Goal: Task Accomplishment & Management: Manage account settings

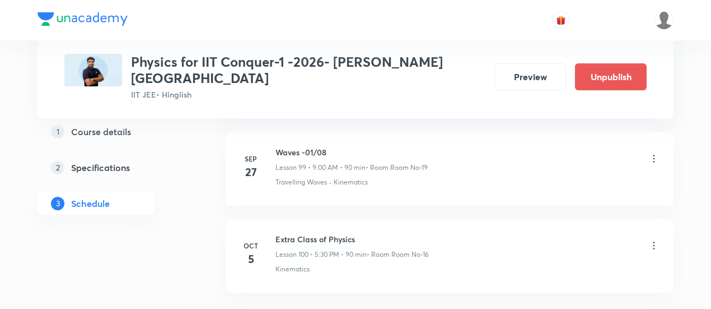
scroll to position [9236, 0]
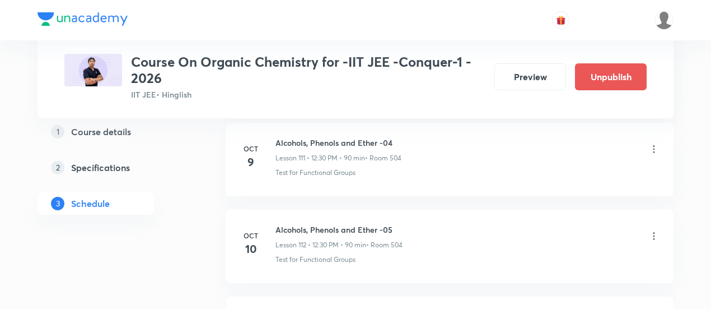
scroll to position [10371, 0]
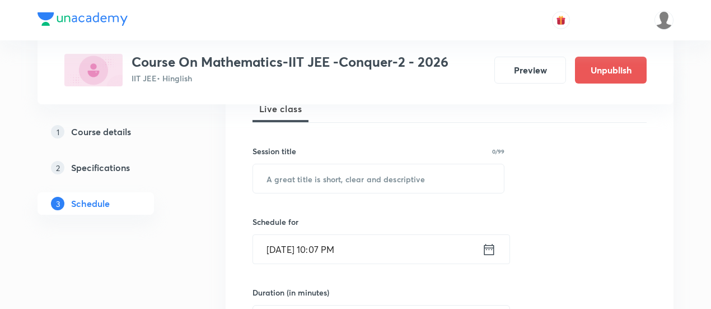
scroll to position [174, 0]
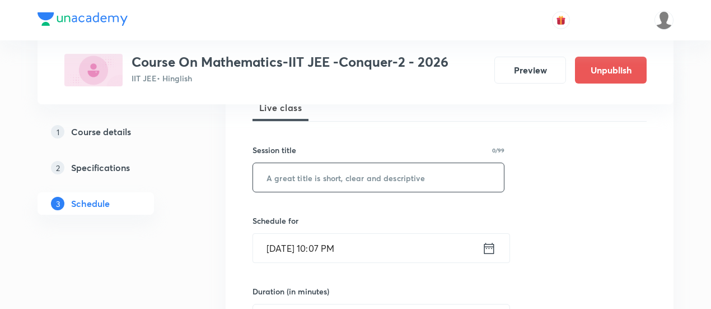
click at [295, 177] on input "text" at bounding box center [378, 177] width 251 height 29
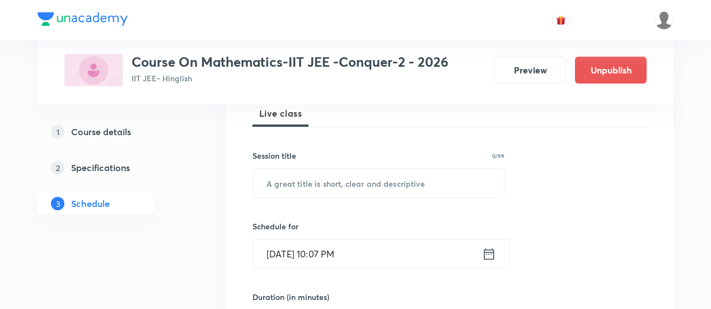
scroll to position [170, 0]
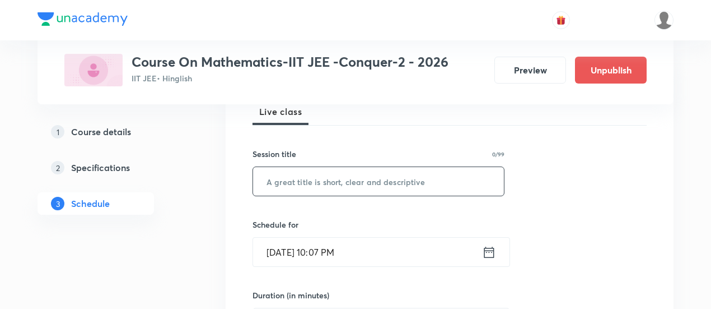
click at [306, 181] on input "text" at bounding box center [378, 181] width 251 height 29
click at [353, 178] on input "Extra Class of Mathamatics" at bounding box center [378, 181] width 251 height 29
click at [389, 181] on input "Extra Class of Mathematics" at bounding box center [378, 181] width 251 height 29
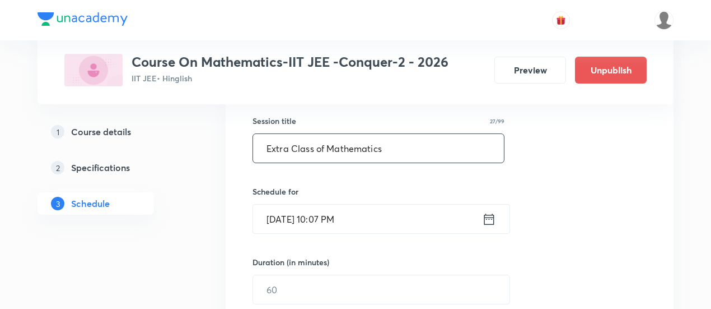
scroll to position [216, 0]
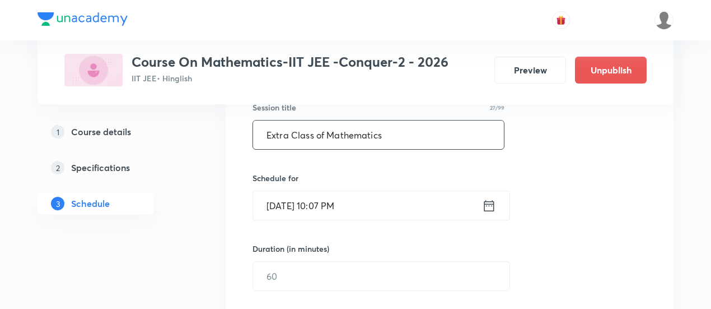
type input "Extra Class of Mathematics"
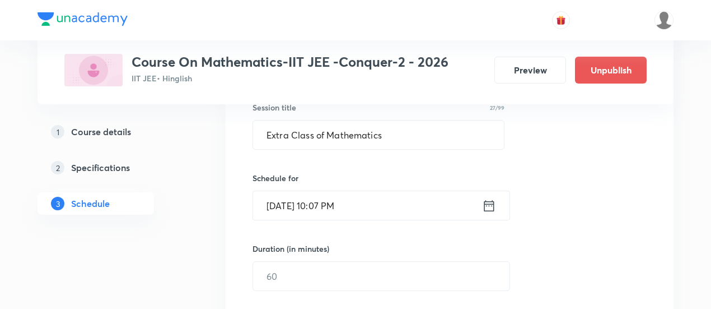
click at [486, 205] on icon at bounding box center [489, 206] width 14 height 16
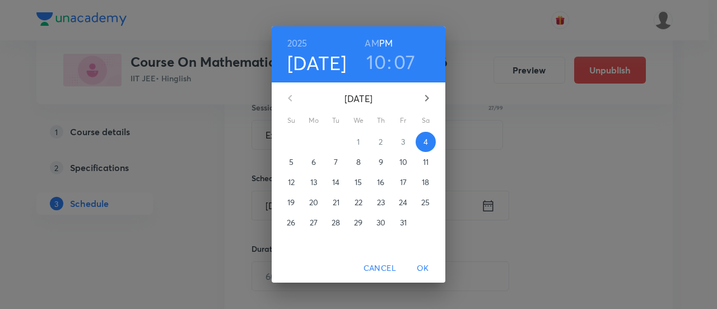
click at [292, 162] on p "5" at bounding box center [291, 161] width 4 height 11
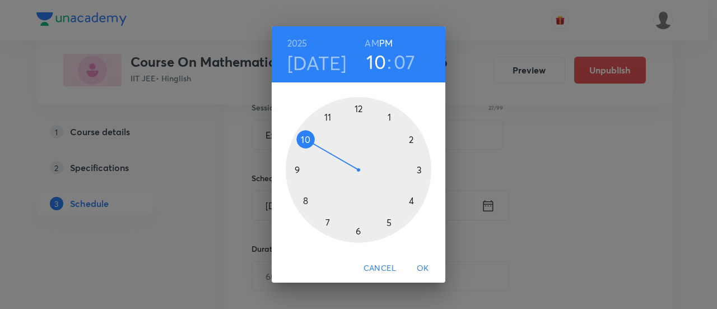
click at [413, 138] on div at bounding box center [359, 170] width 146 height 146
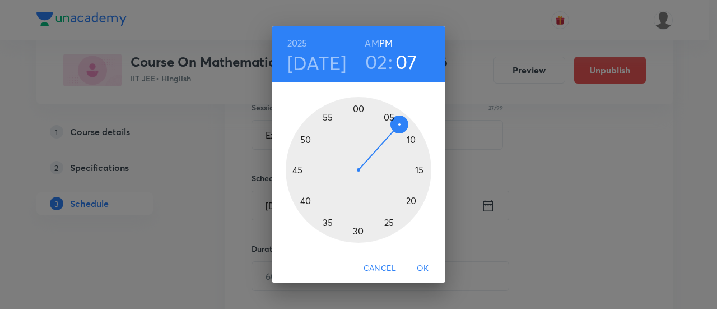
click at [359, 114] on div at bounding box center [359, 170] width 146 height 146
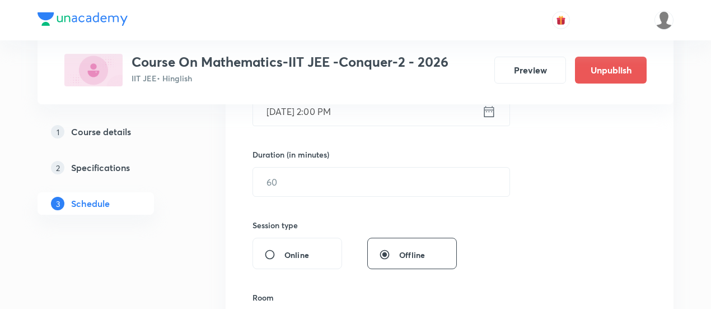
scroll to position [311, 0]
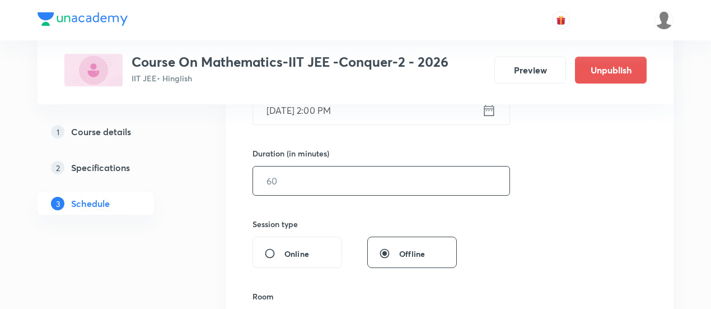
click at [446, 182] on input "text" at bounding box center [381, 180] width 256 height 29
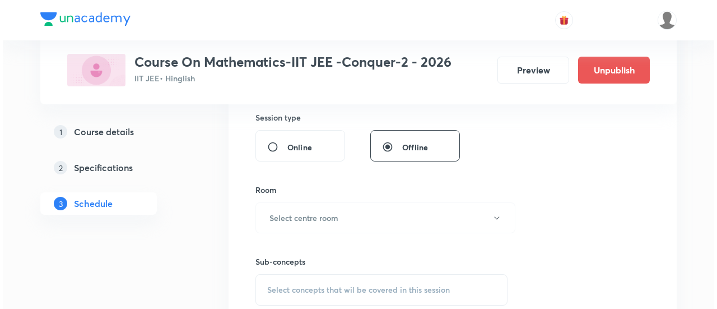
scroll to position [418, 0]
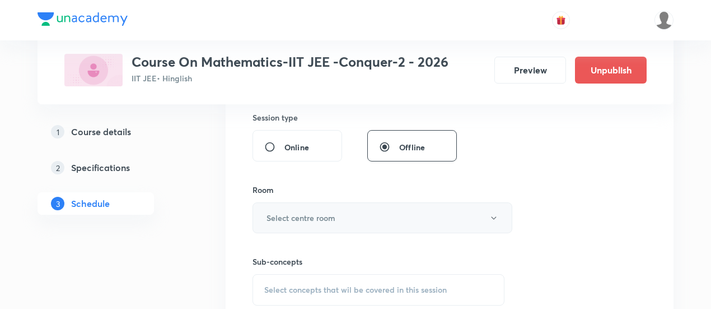
type input "90"
click at [323, 212] on h6 "Select centre room" at bounding box center [301, 218] width 69 height 12
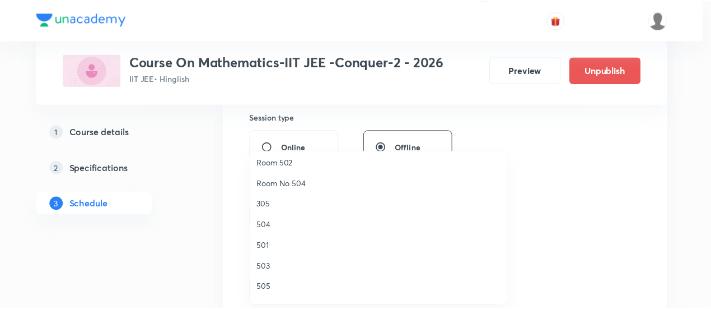
scroll to position [130, 0]
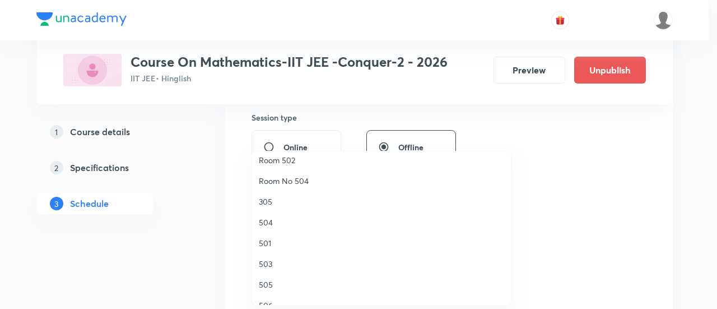
click at [273, 222] on span "504" at bounding box center [381, 222] width 245 height 12
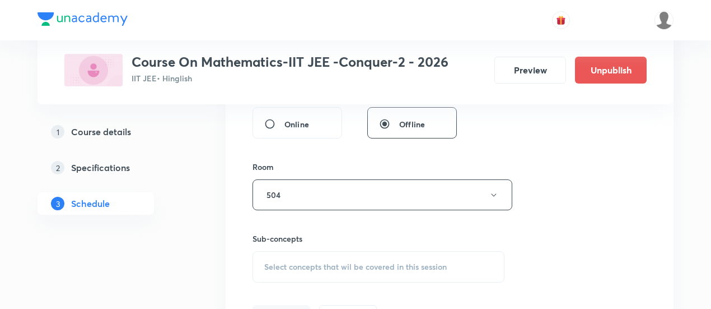
scroll to position [489, 0]
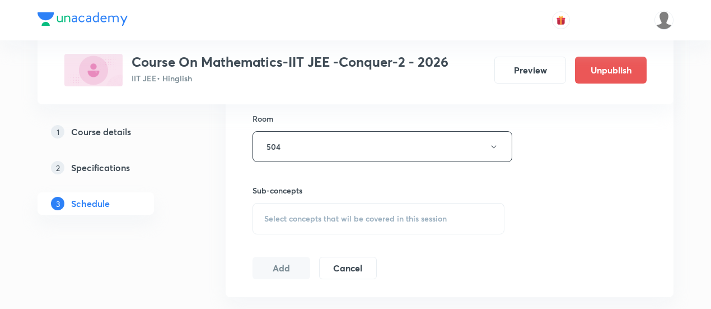
click at [378, 217] on span "Select concepts that wil be covered in this session" at bounding box center [355, 218] width 183 height 9
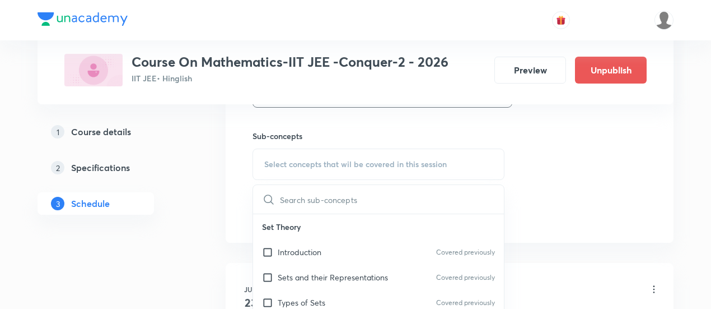
scroll to position [546, 0]
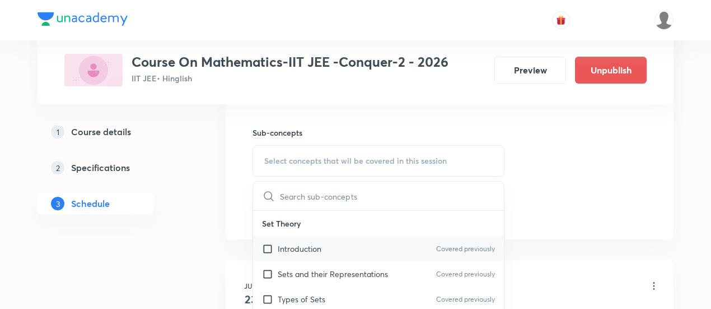
click at [320, 247] on p "Introduction" at bounding box center [300, 248] width 44 height 12
checkbox input "true"
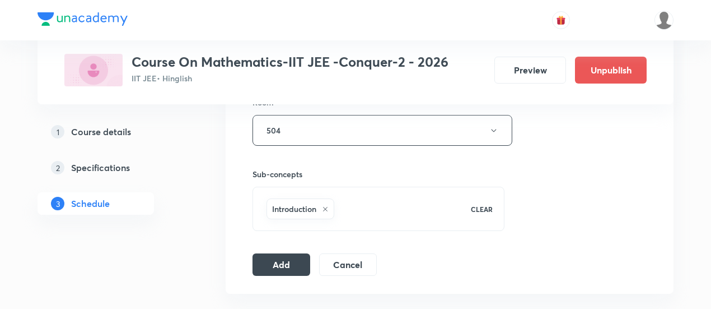
scroll to position [511, 0]
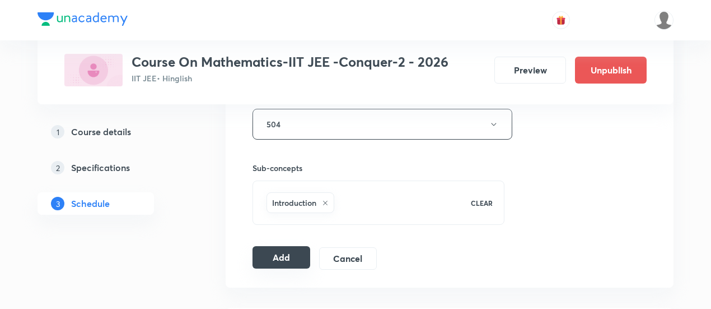
click at [273, 254] on button "Add" at bounding box center [282, 257] width 58 height 22
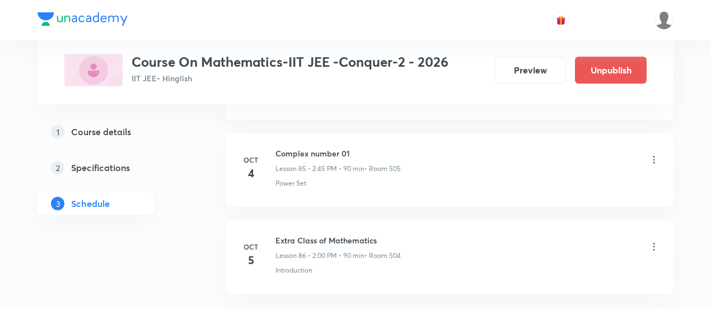
scroll to position [7512, 0]
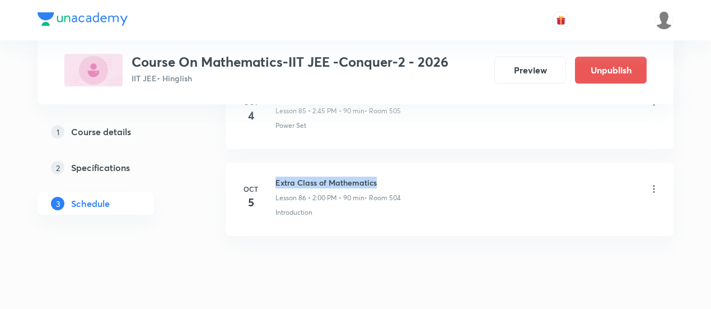
drag, startPoint x: 276, startPoint y: 148, endPoint x: 381, endPoint y: 146, distance: 105.3
click at [381, 176] on h6 "Extra Class of Mathematics" at bounding box center [337, 182] width 125 height 12
copy h6 "Extra Class of Mathematics"
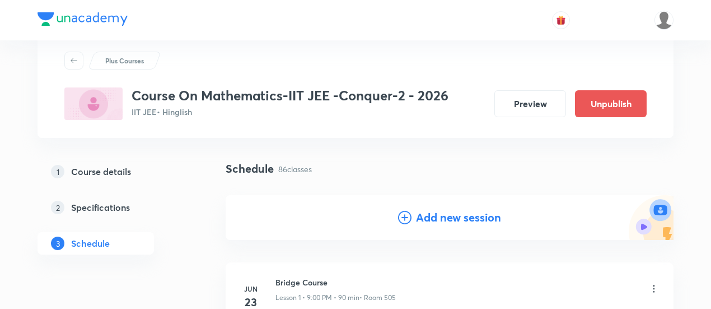
scroll to position [30, 0]
click at [429, 216] on h4 "Add new session" at bounding box center [458, 216] width 85 height 17
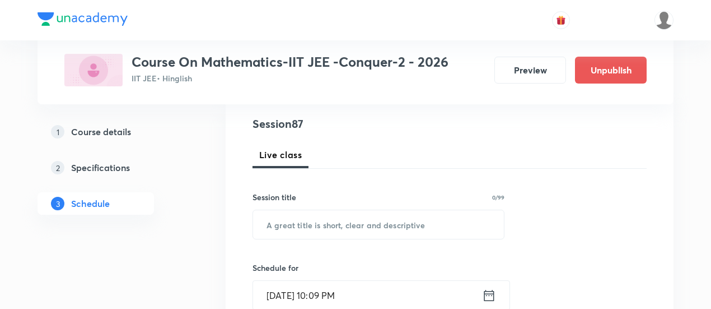
scroll to position [132, 0]
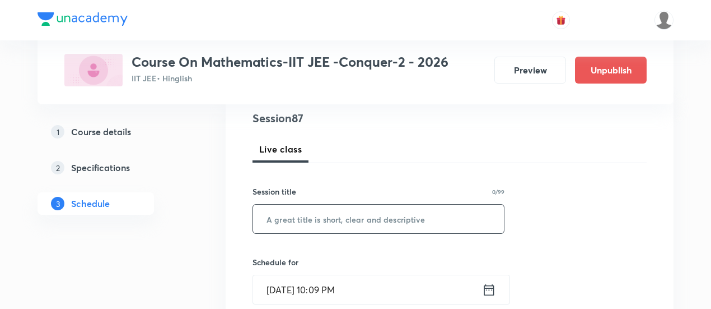
click at [387, 219] on input "text" at bounding box center [378, 218] width 251 height 29
paste input "Extra Class of Mathematics"
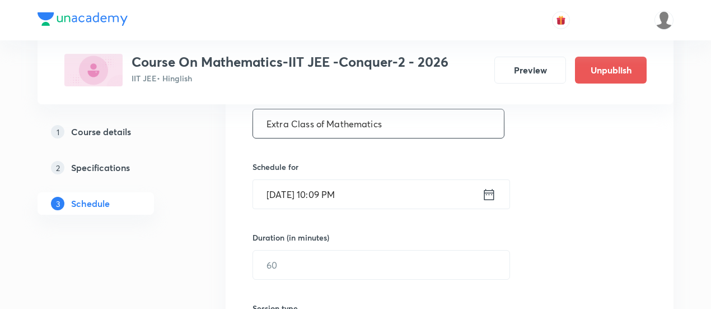
scroll to position [230, 0]
type input "Extra Class of Mathematics"
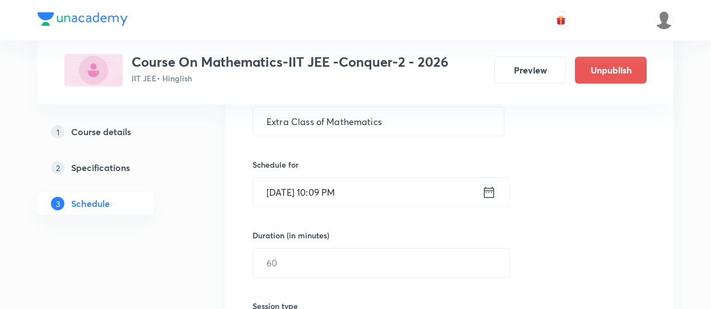
click at [493, 192] on icon at bounding box center [489, 192] width 14 height 16
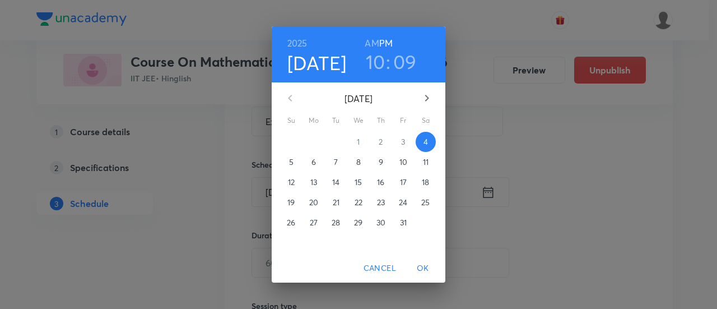
click at [290, 163] on p "5" at bounding box center [291, 161] width 4 height 11
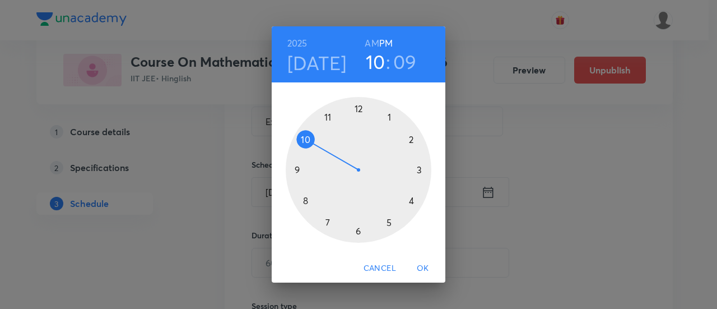
click at [419, 171] on div at bounding box center [359, 170] width 146 height 146
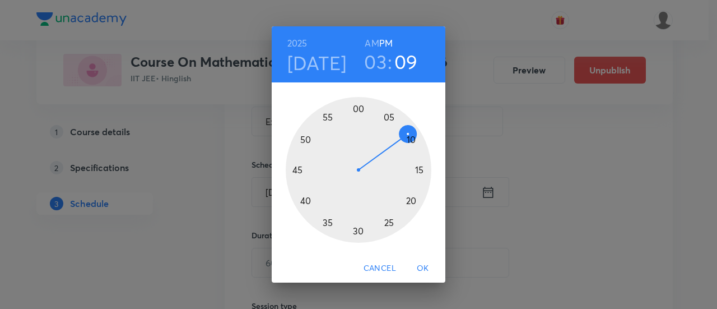
click at [297, 171] on div at bounding box center [359, 170] width 146 height 146
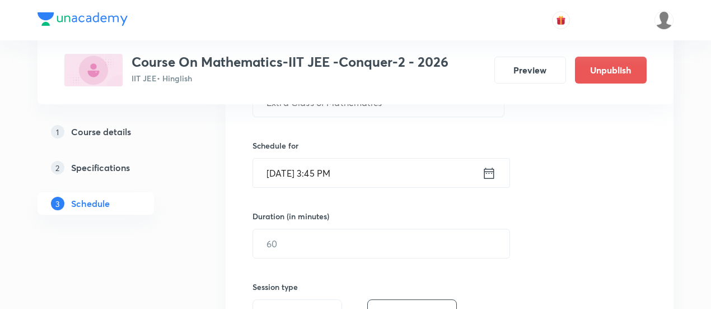
scroll to position [293, 0]
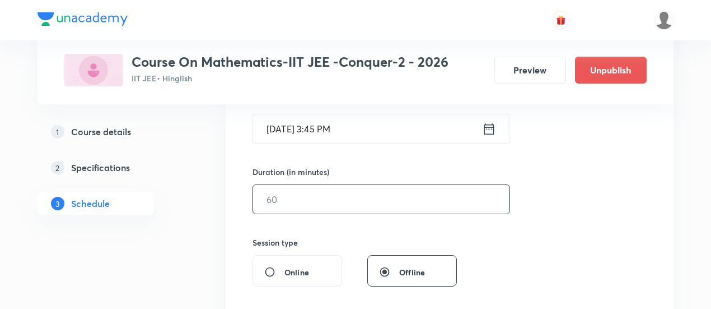
click at [435, 200] on input "text" at bounding box center [381, 199] width 256 height 29
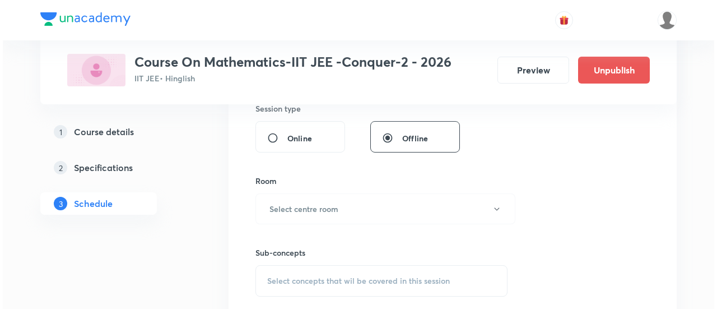
scroll to position [427, 0]
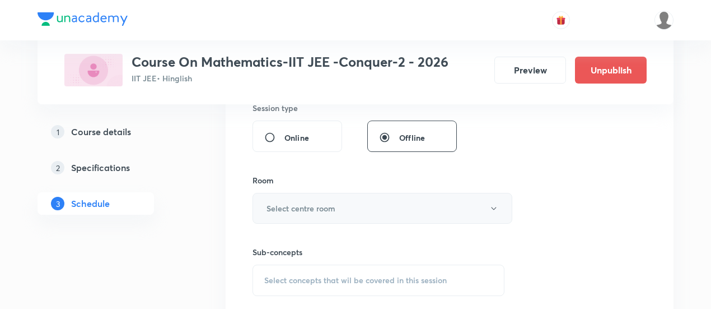
type input "90"
click at [340, 204] on button "Select centre room" at bounding box center [383, 208] width 260 height 31
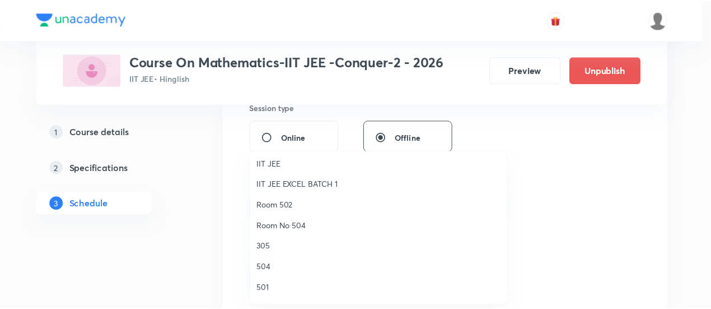
scroll to position [87, 0]
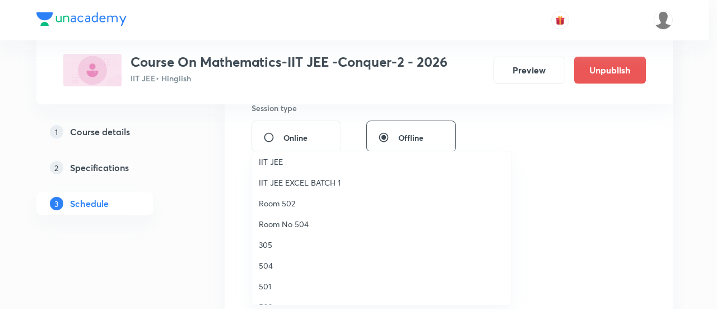
click at [272, 262] on span "504" at bounding box center [381, 265] width 245 height 12
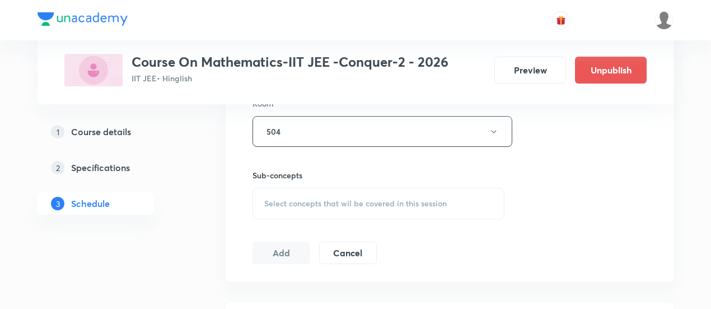
scroll to position [510, 0]
click at [383, 203] on div "Select concepts that wil be covered in this session" at bounding box center [379, 197] width 252 height 31
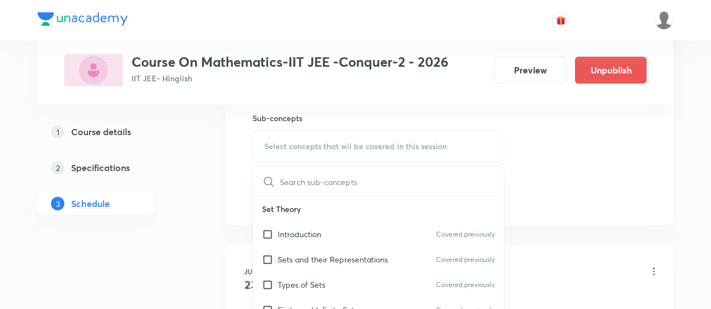
scroll to position [574, 0]
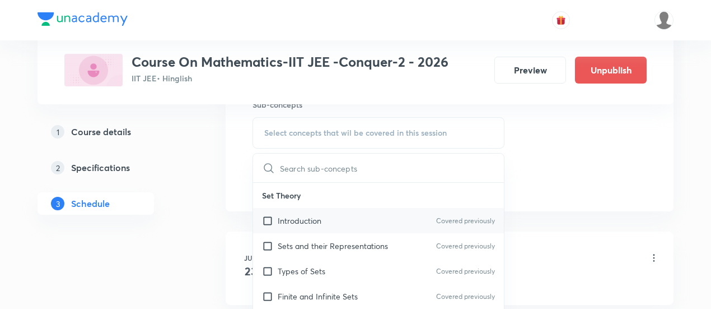
click at [342, 218] on div "Introduction Covered previously" at bounding box center [378, 220] width 251 height 25
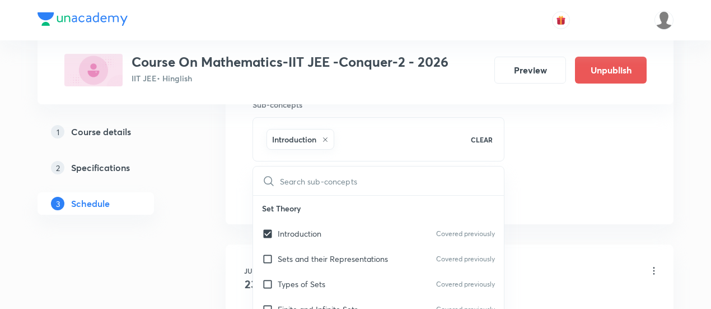
checkbox input "true"
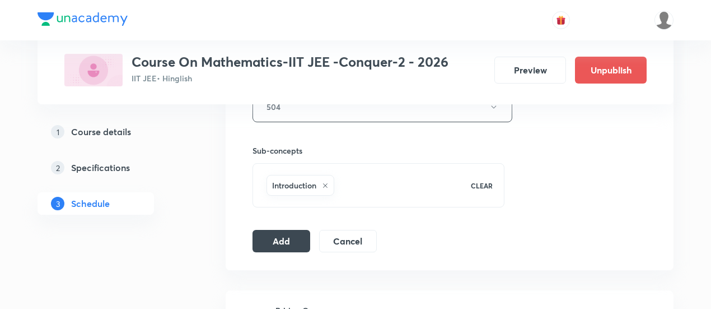
scroll to position [530, 0]
click at [276, 237] on button "Add" at bounding box center [282, 238] width 58 height 22
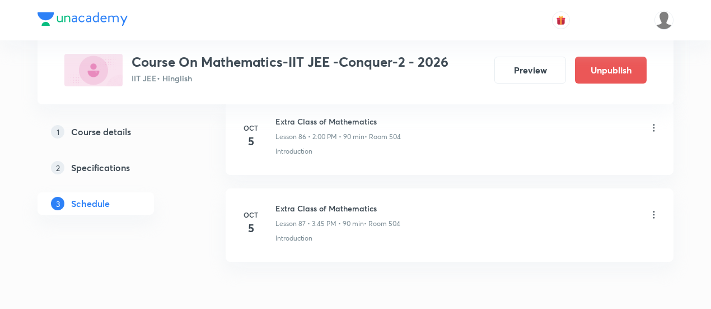
scroll to position [7598, 0]
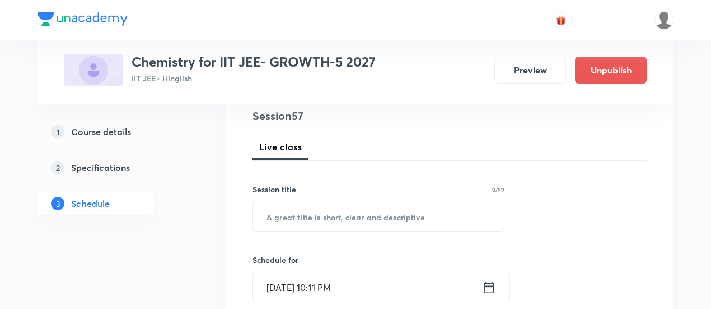
scroll to position [136, 0]
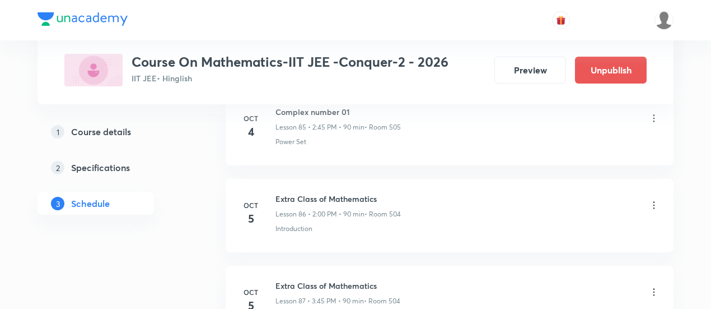
scroll to position [8008, 0]
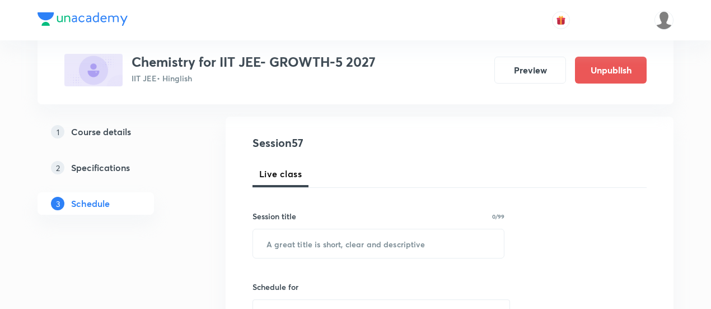
scroll to position [121, 0]
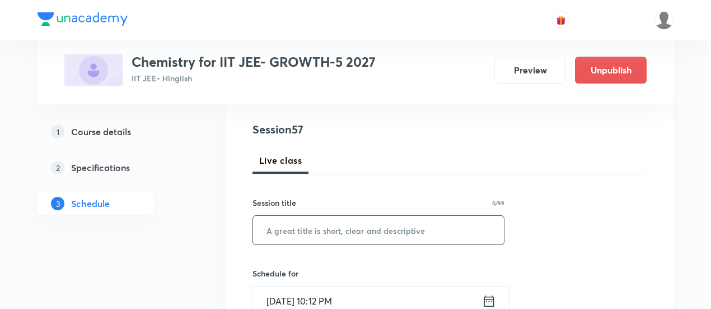
click at [293, 225] on input "text" at bounding box center [378, 230] width 251 height 29
type input "C"
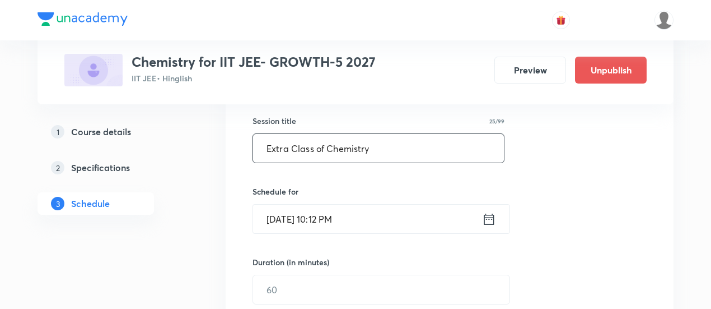
scroll to position [207, 0]
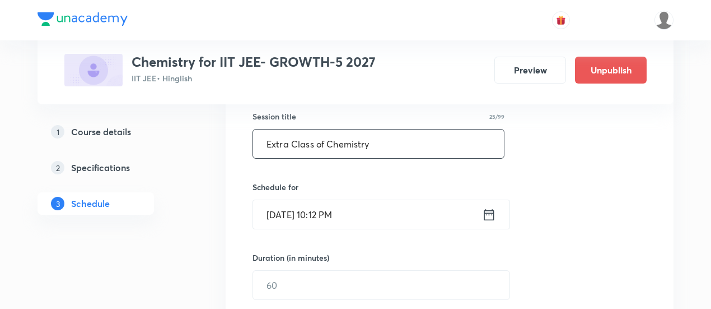
type input "Extra Class of Chemistry"
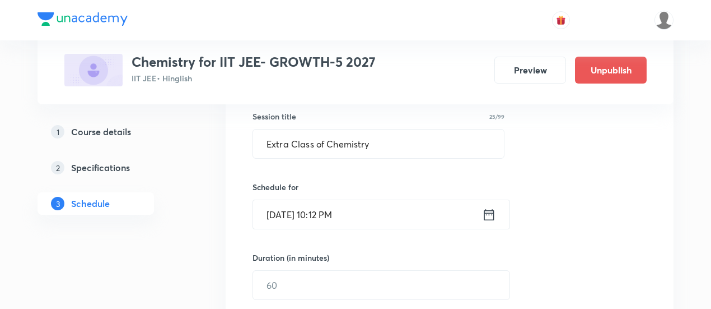
click at [492, 213] on icon at bounding box center [489, 213] width 10 height 11
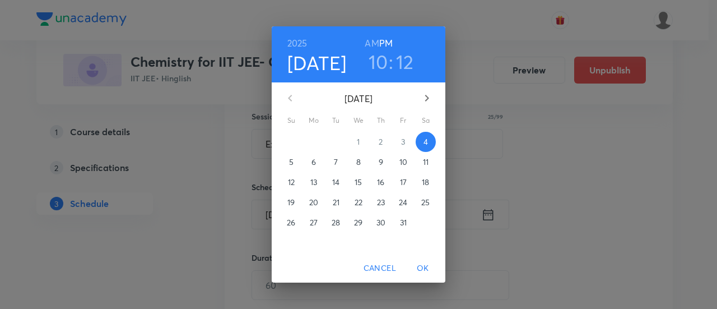
click at [295, 163] on span "5" at bounding box center [291, 161] width 20 height 11
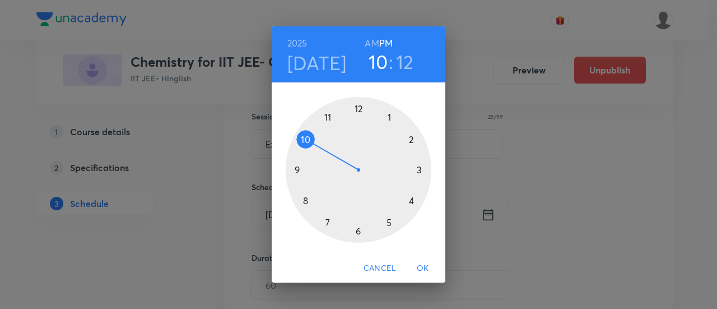
click at [410, 139] on div at bounding box center [359, 170] width 146 height 146
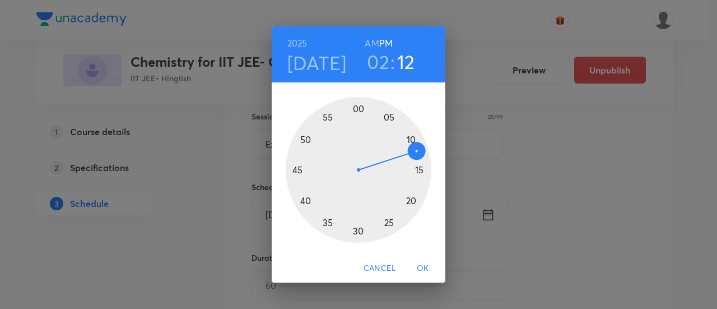
click at [359, 109] on div at bounding box center [359, 170] width 146 height 146
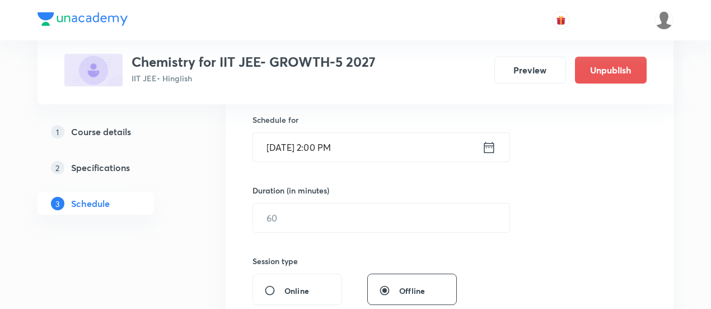
scroll to position [278, 0]
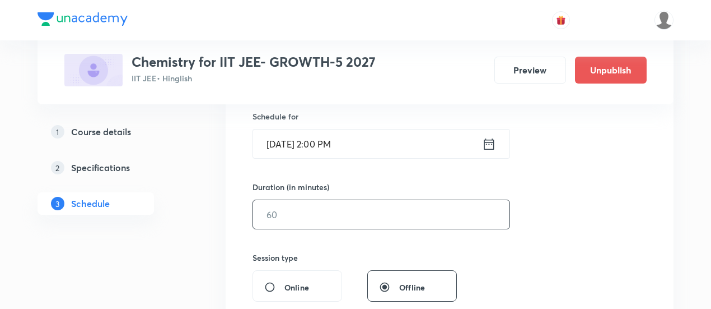
click at [375, 215] on input "text" at bounding box center [381, 214] width 256 height 29
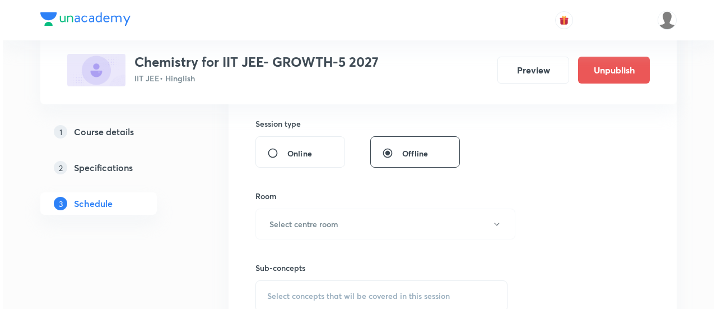
scroll to position [416, 0]
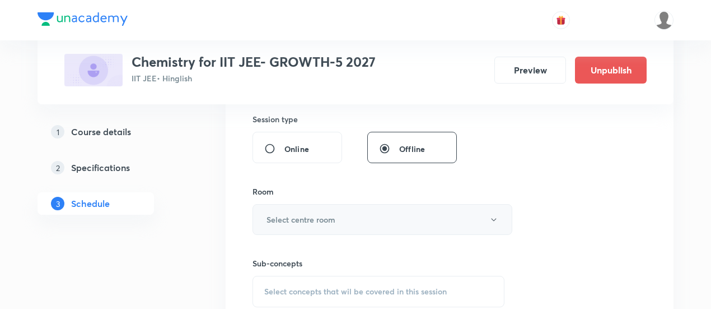
type input "90"
click at [344, 222] on button "Select centre room" at bounding box center [383, 219] width 260 height 31
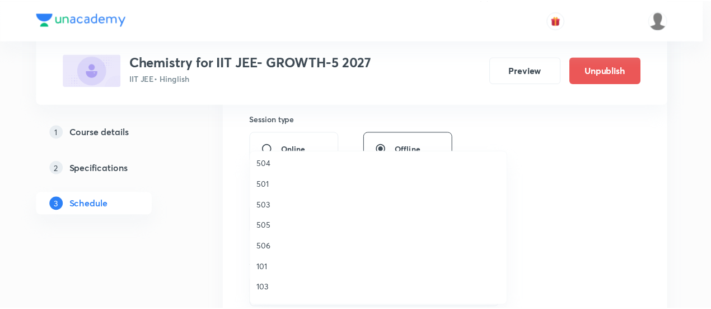
scroll to position [192, 0]
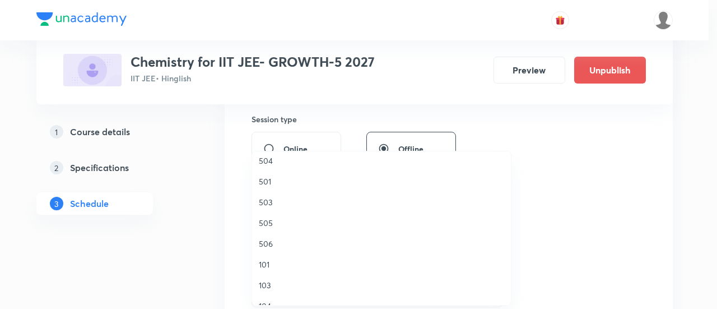
click at [263, 222] on span "505" at bounding box center [381, 223] width 245 height 12
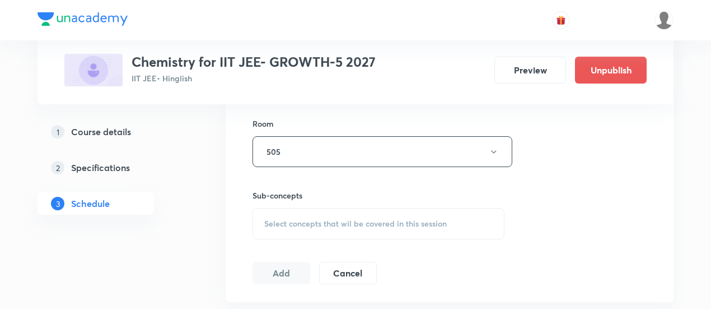
scroll to position [528, 0]
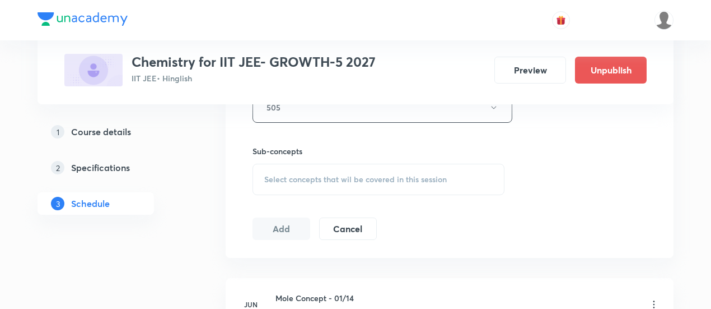
click at [380, 179] on span "Select concepts that wil be covered in this session" at bounding box center [355, 179] width 183 height 9
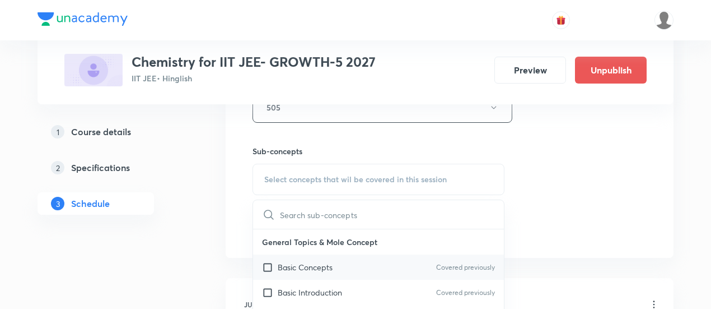
click at [324, 263] on p "Basic Concepts" at bounding box center [305, 267] width 55 height 12
checkbox input "true"
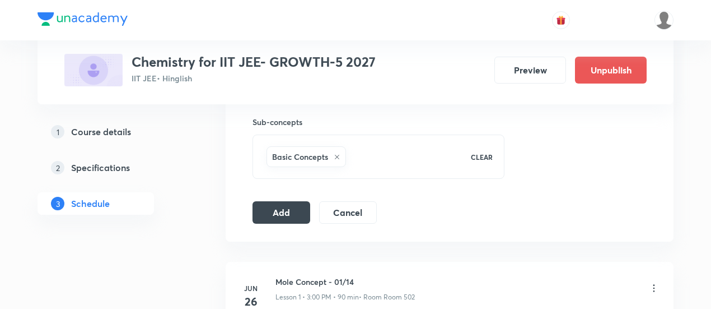
scroll to position [562, 0]
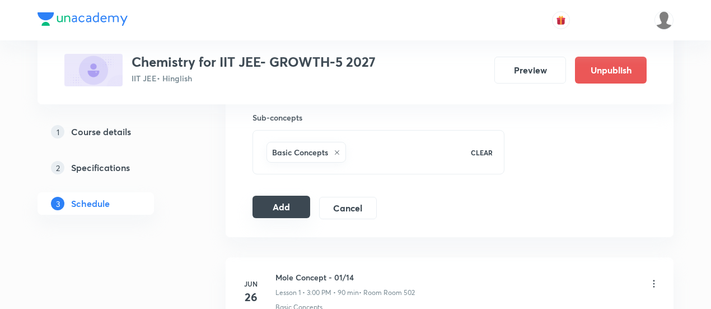
click at [291, 208] on button "Add" at bounding box center [282, 206] width 58 height 22
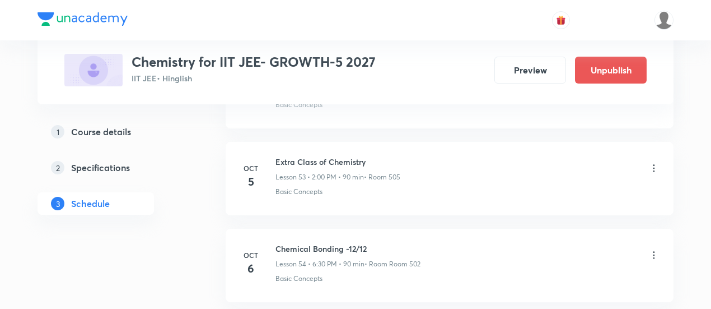
scroll to position [4673, 0]
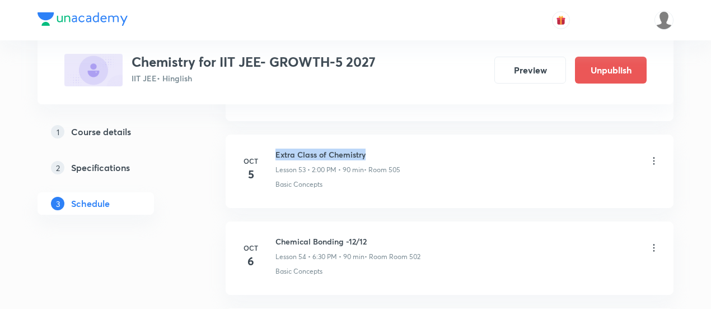
drag, startPoint x: 275, startPoint y: 134, endPoint x: 373, endPoint y: 129, distance: 98.1
click at [373, 148] on h6 "Extra Class of Chemistry" at bounding box center [337, 154] width 125 height 12
copy h6 "Extra Class of Chemistry"
click at [382, 148] on h6 "Extra Class of Chemistry" at bounding box center [337, 154] width 125 height 12
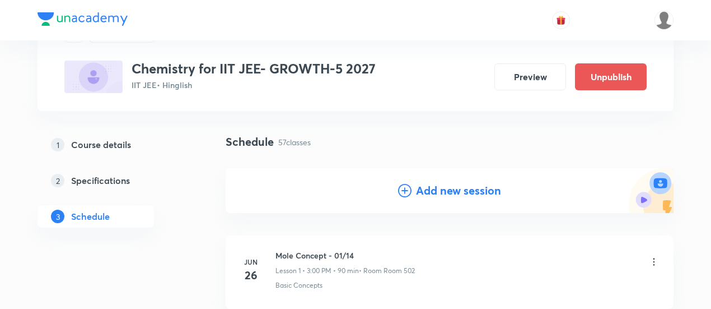
scroll to position [62, 0]
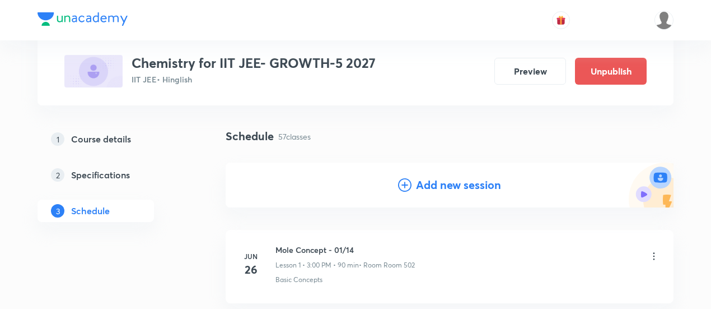
click at [443, 188] on h4 "Add new session" at bounding box center [458, 184] width 85 height 17
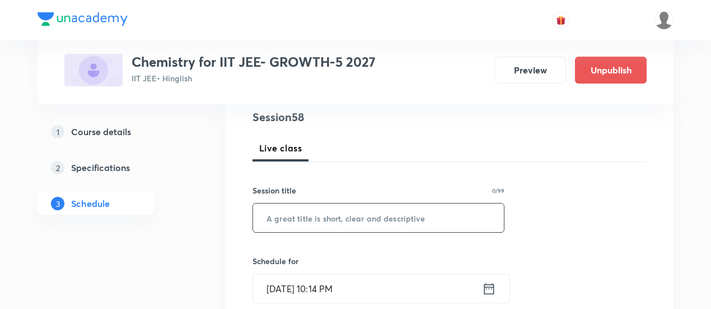
scroll to position [138, 0]
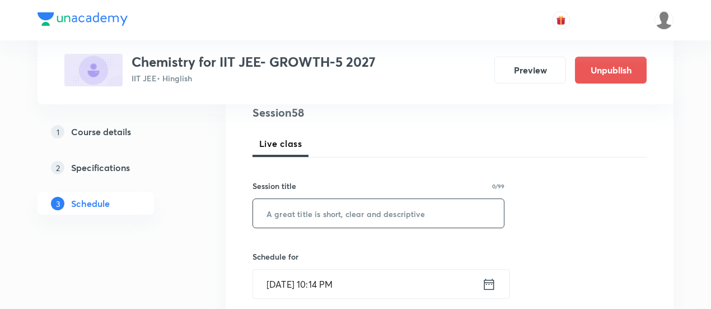
click at [368, 214] on input "text" at bounding box center [378, 213] width 251 height 29
paste input "Extra Class of Chemistry"
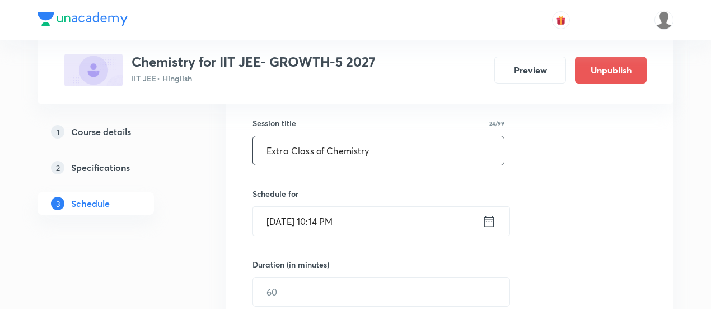
scroll to position [218, 0]
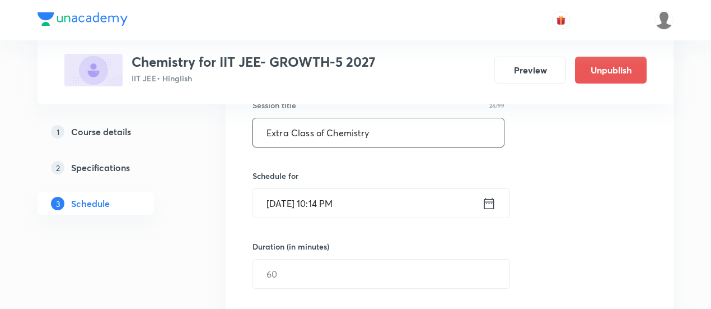
type input "Extra Class of Chemistry"
click at [489, 204] on icon at bounding box center [489, 203] width 14 height 16
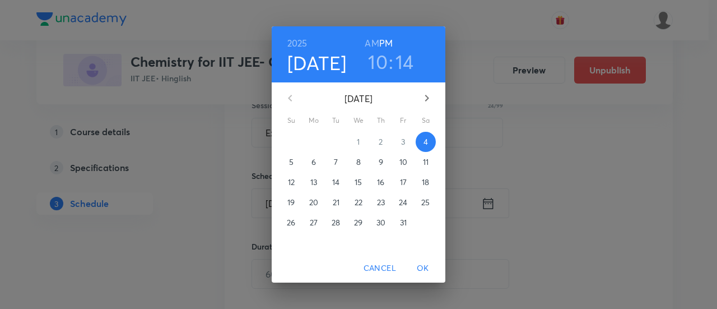
click at [295, 166] on span "5" at bounding box center [291, 161] width 20 height 11
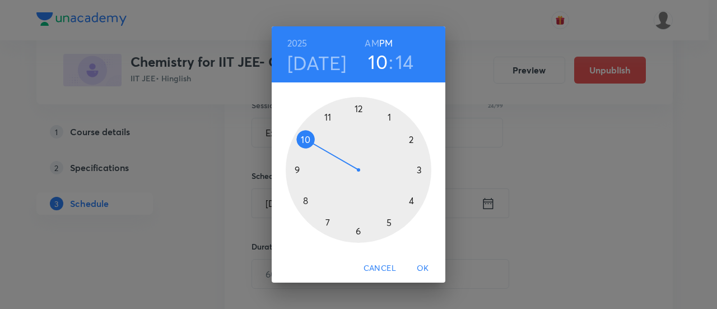
click at [418, 169] on div at bounding box center [359, 170] width 146 height 146
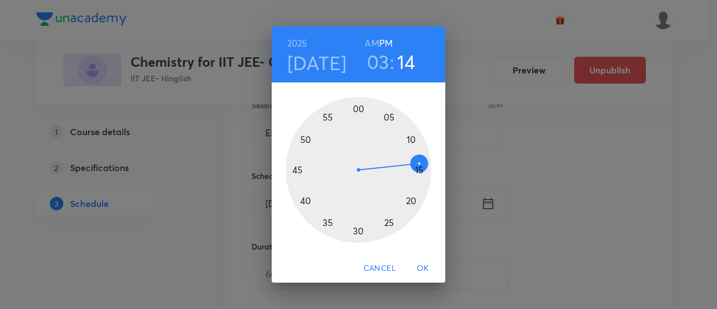
click at [295, 171] on div at bounding box center [359, 170] width 146 height 146
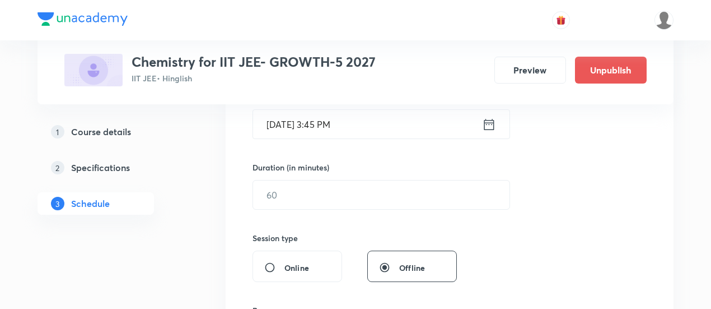
scroll to position [302, 0]
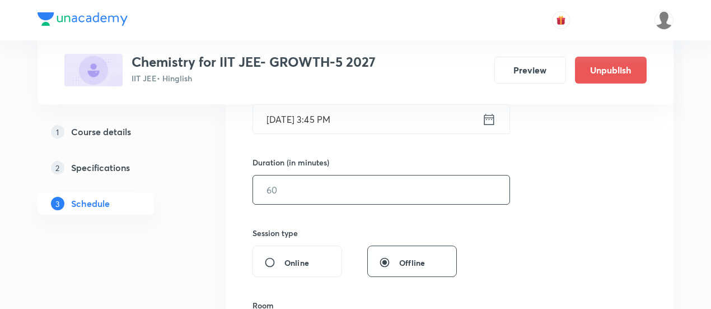
click at [419, 195] on input "text" at bounding box center [381, 189] width 256 height 29
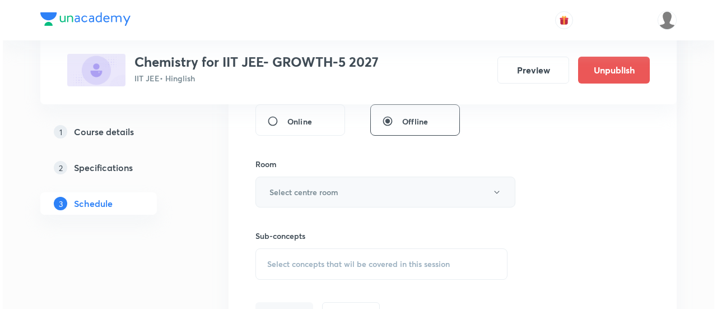
scroll to position [446, 0]
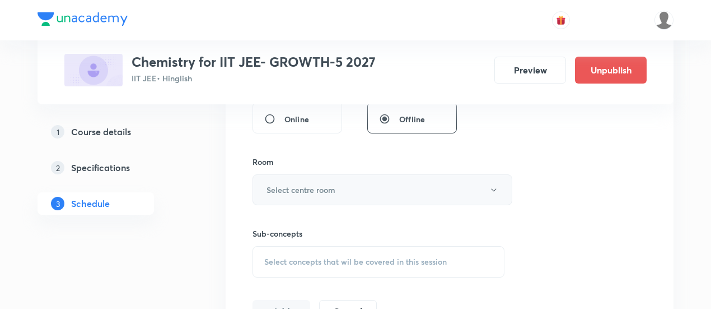
type input "90"
click at [335, 190] on h6 "Select centre room" at bounding box center [301, 190] width 69 height 12
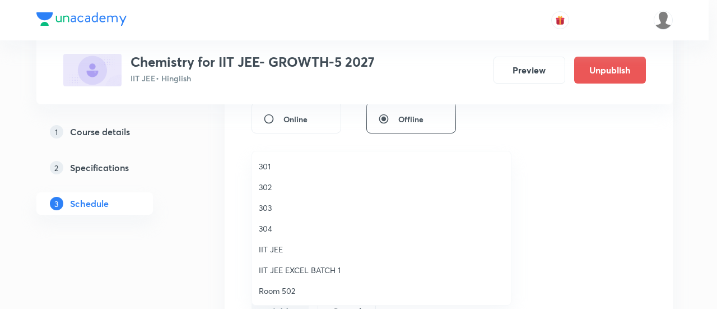
click at [335, 190] on span "302" at bounding box center [381, 187] width 245 height 12
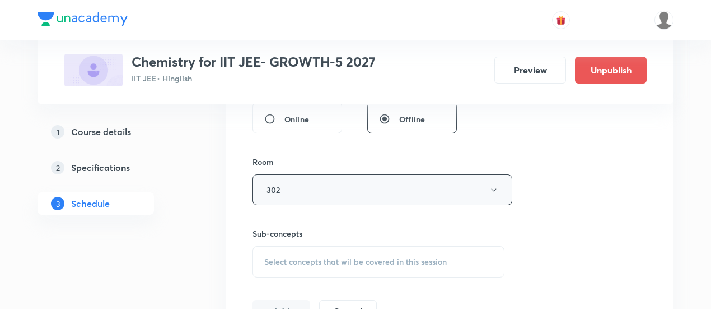
click at [498, 188] on button "302" at bounding box center [383, 189] width 260 height 31
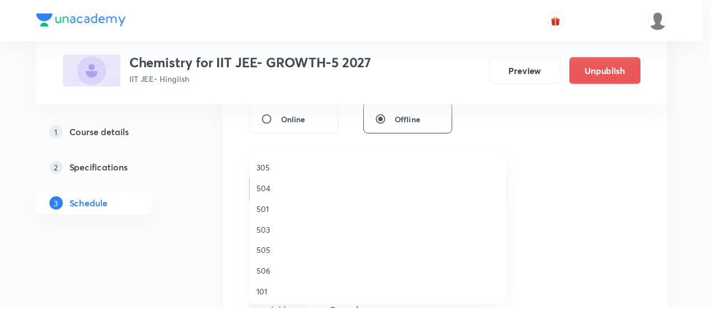
scroll to position [220, 0]
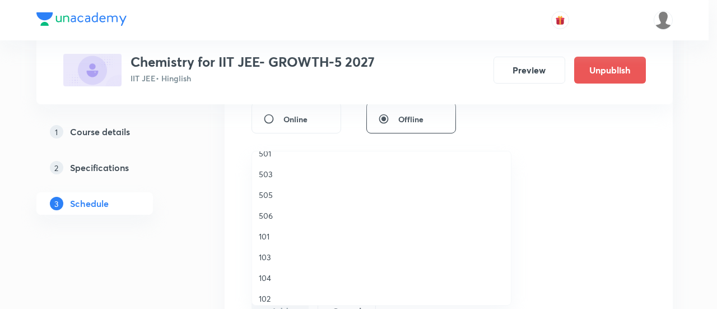
click at [283, 194] on span "505" at bounding box center [381, 195] width 245 height 12
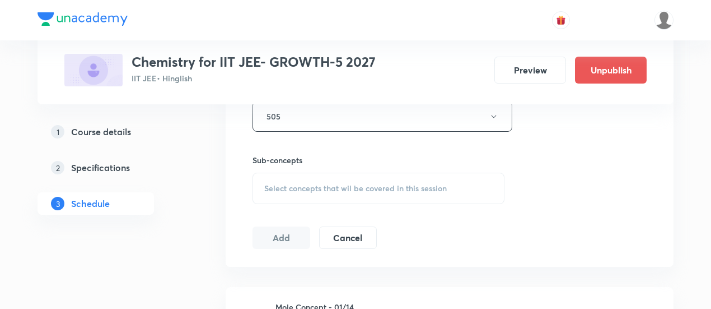
scroll to position [528, 0]
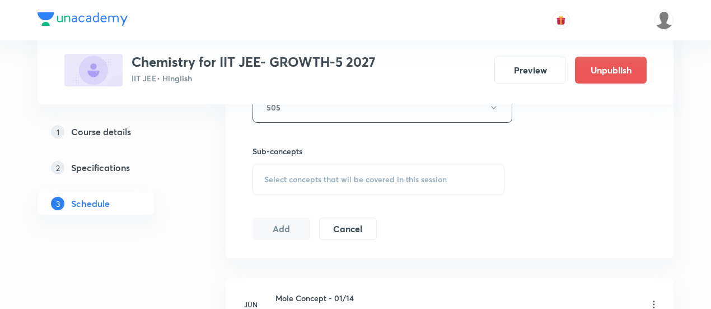
click at [354, 181] on span "Select concepts that wil be covered in this session" at bounding box center [355, 179] width 183 height 9
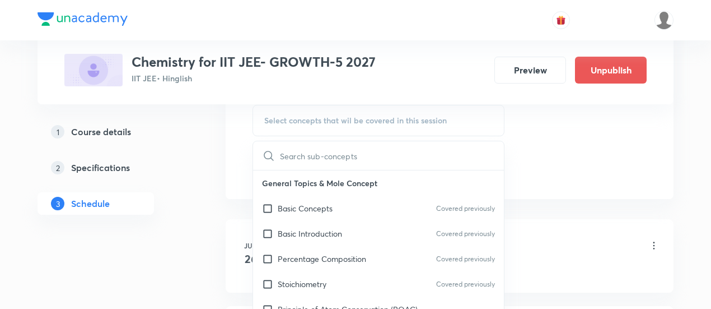
scroll to position [591, 0]
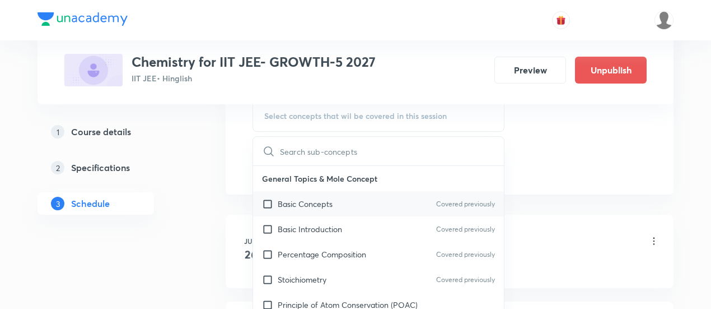
click at [325, 203] on p "Basic Concepts" at bounding box center [305, 204] width 55 height 12
checkbox input "true"
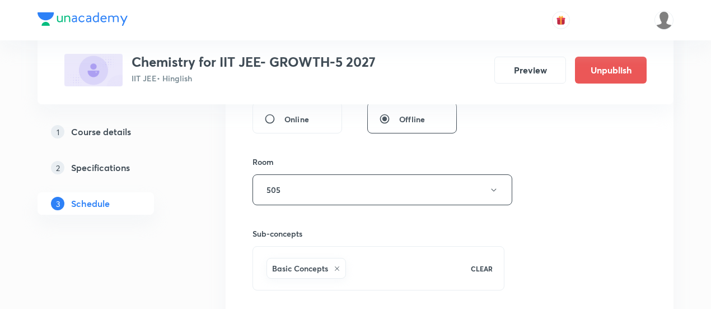
scroll to position [451, 0]
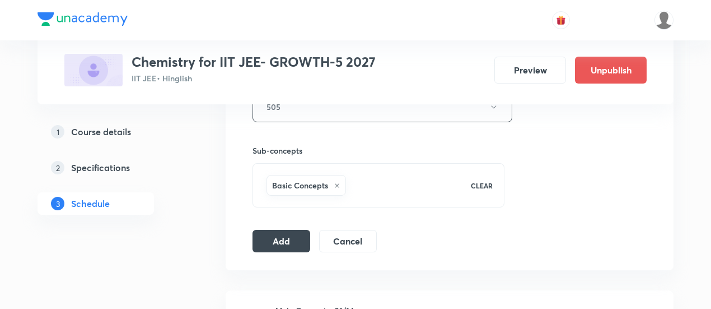
scroll to position [538, 0]
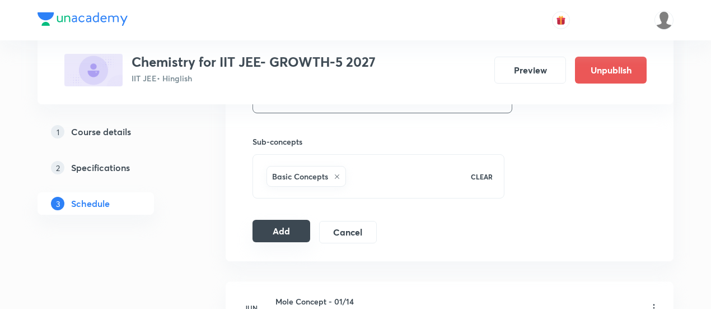
click at [277, 230] on button "Add" at bounding box center [282, 230] width 58 height 22
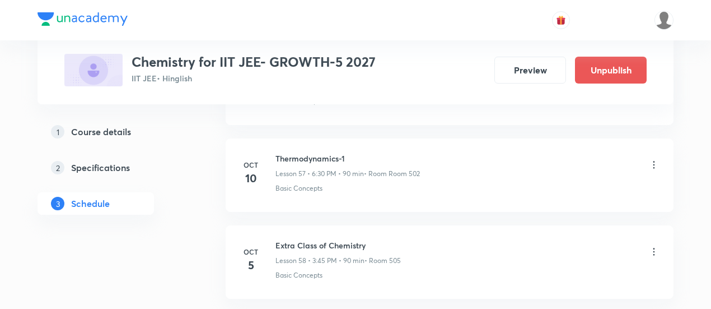
scroll to position [5014, 0]
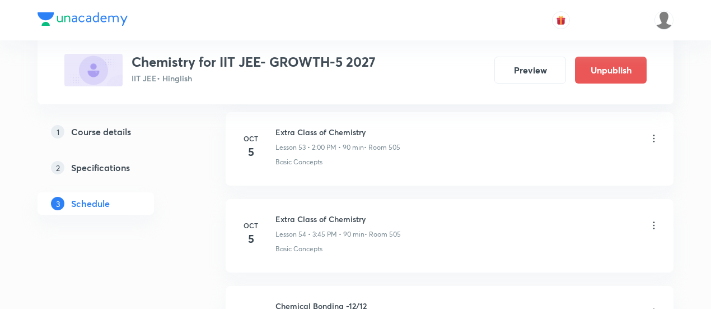
scroll to position [5200, 0]
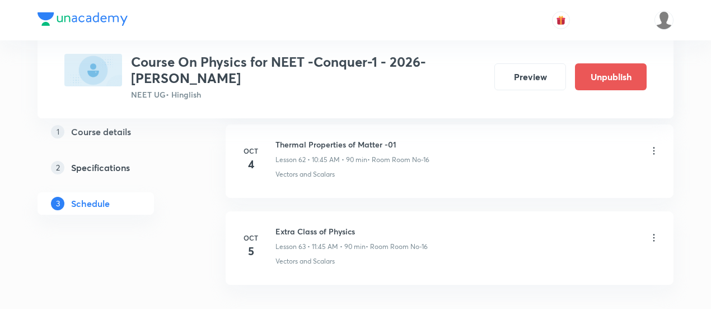
scroll to position [5989, 0]
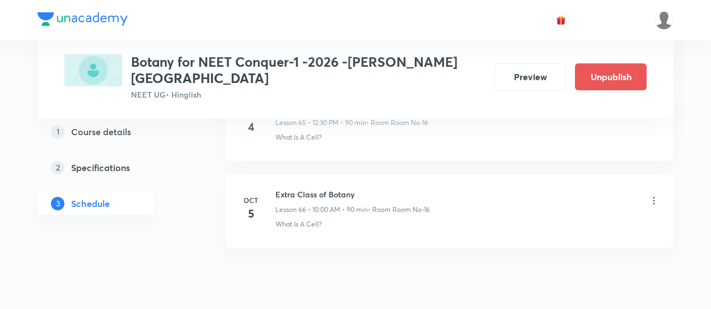
scroll to position [6282, 0]
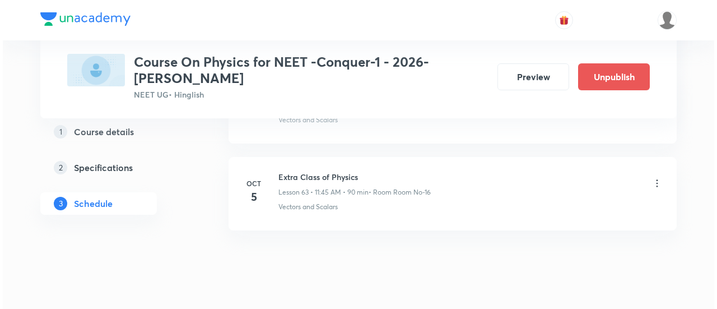
scroll to position [6047, 0]
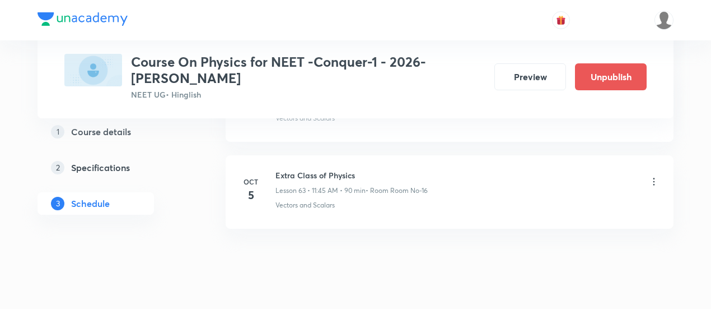
click at [654, 176] on icon at bounding box center [653, 181] width 11 height 11
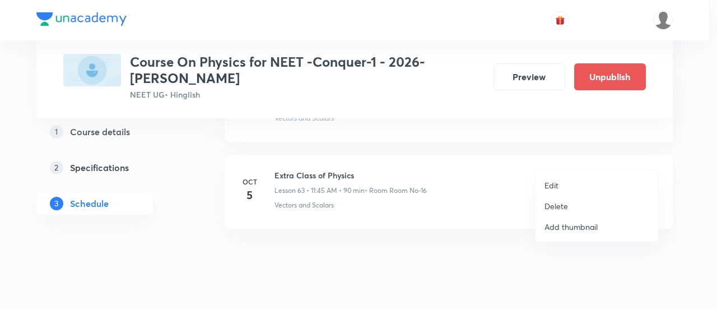
click at [560, 185] on li "Edit" at bounding box center [596, 185] width 123 height 21
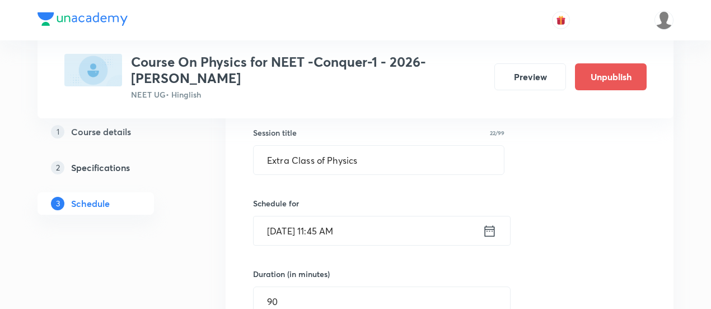
scroll to position [5584, 0]
click at [489, 227] on icon at bounding box center [490, 232] width 10 height 11
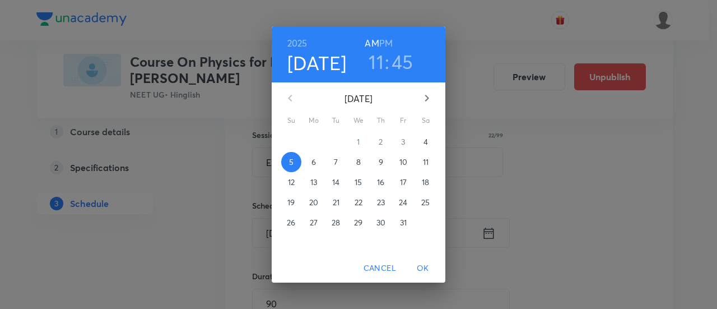
click at [384, 43] on h6 "PM" at bounding box center [385, 43] width 13 height 16
click at [379, 62] on h3 "11" at bounding box center [375, 62] width 15 height 24
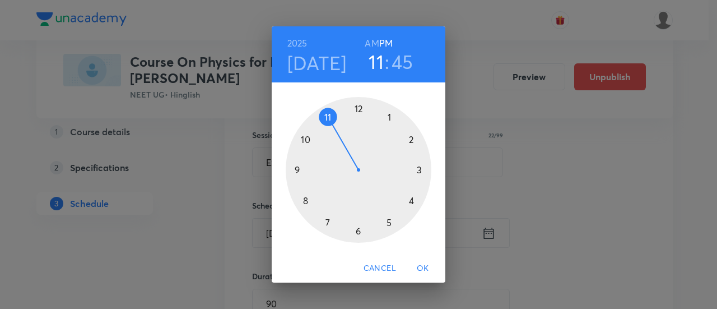
click at [357, 109] on div at bounding box center [359, 170] width 146 height 146
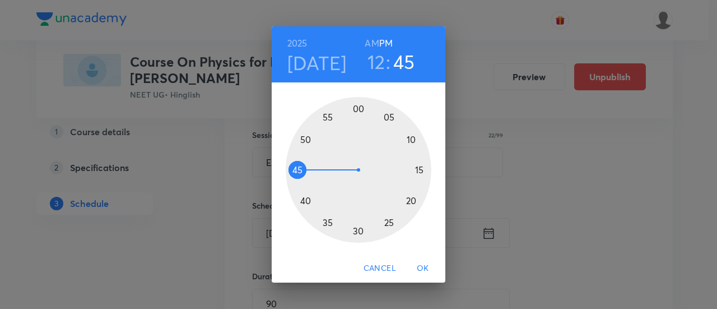
click at [421, 170] on div at bounding box center [359, 170] width 146 height 146
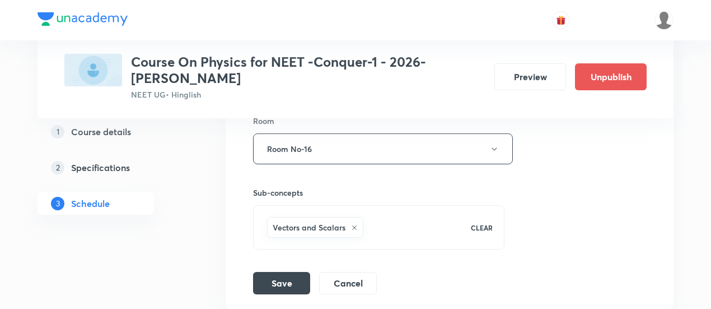
scroll to position [5888, 0]
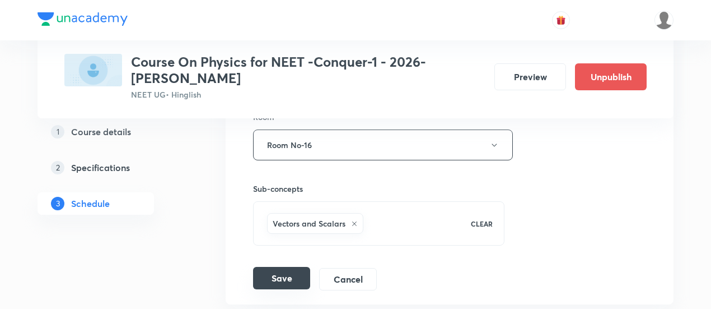
click at [297, 267] on button "Save" at bounding box center [281, 278] width 57 height 22
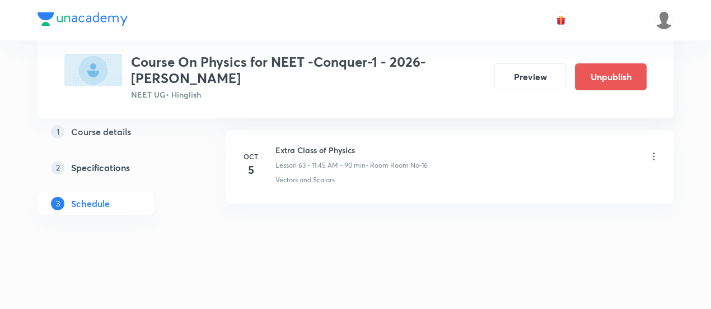
scroll to position [5534, 0]
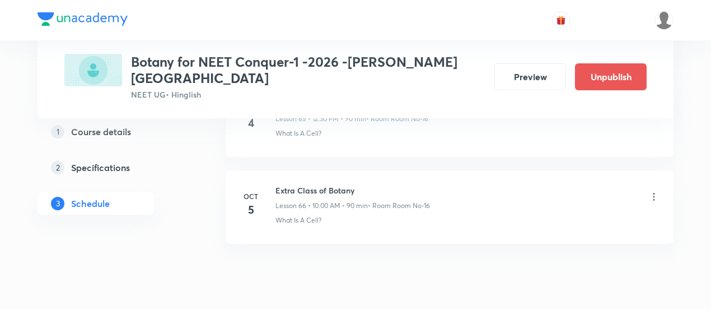
click at [653, 191] on icon at bounding box center [653, 196] width 11 height 11
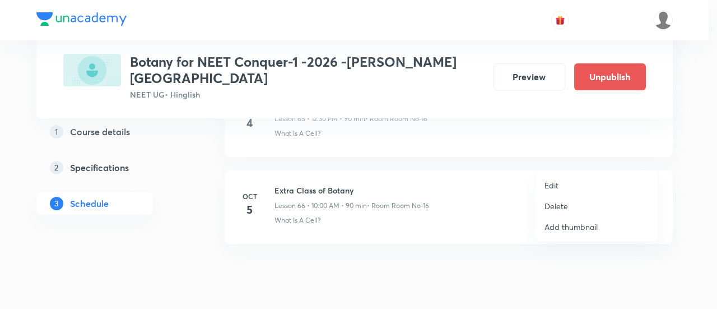
click at [557, 185] on p "Edit" at bounding box center [551, 185] width 14 height 12
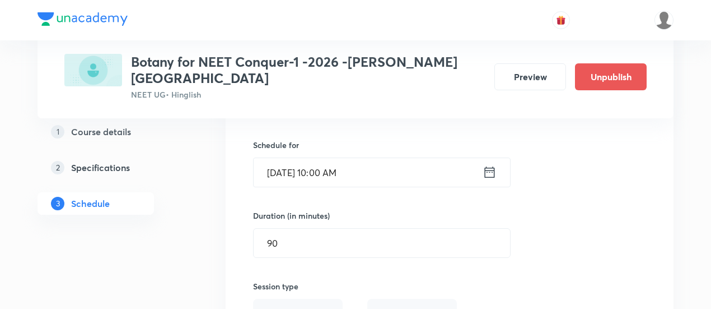
scroll to position [5901, 0]
click at [491, 167] on icon at bounding box center [490, 175] width 14 height 16
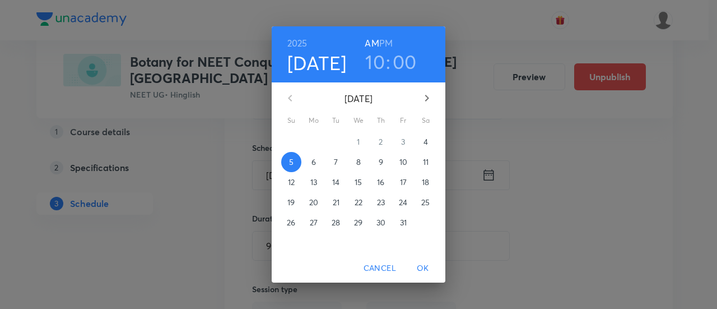
click at [380, 62] on h3 "10" at bounding box center [375, 62] width 20 height 24
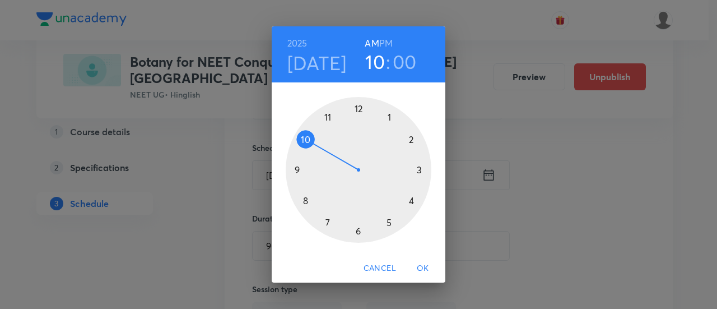
click at [303, 137] on div at bounding box center [359, 170] width 146 height 146
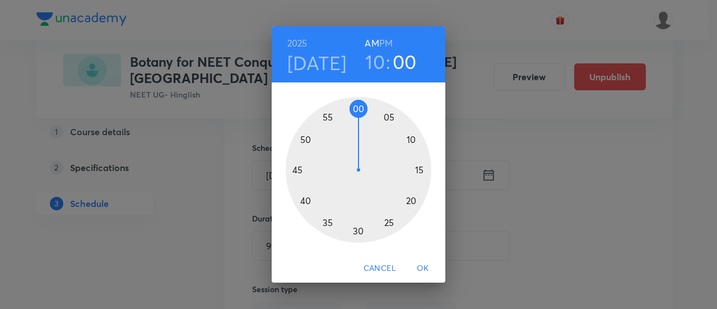
click at [359, 230] on div at bounding box center [359, 170] width 146 height 146
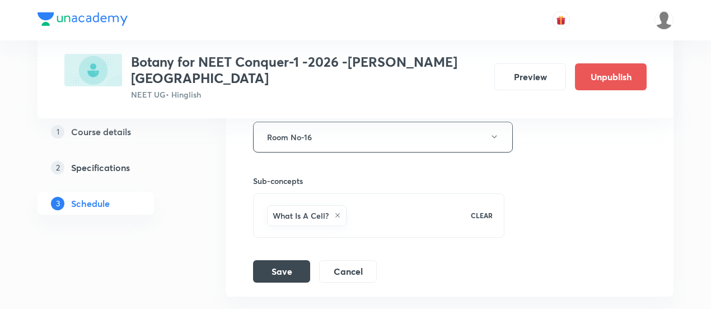
scroll to position [6158, 0]
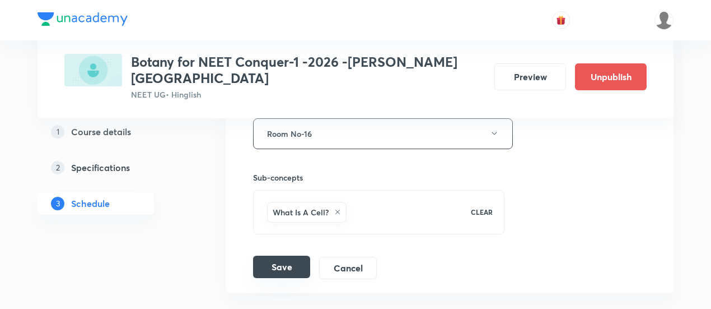
click at [282, 255] on button "Save" at bounding box center [281, 266] width 57 height 22
click at [282, 256] on button "Save" at bounding box center [281, 267] width 57 height 22
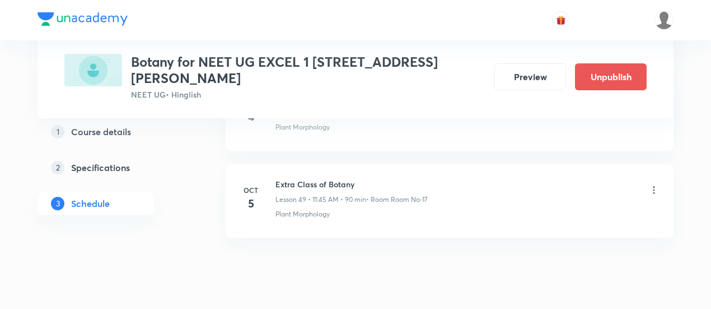
click at [654, 184] on icon at bounding box center [653, 189] width 11 height 11
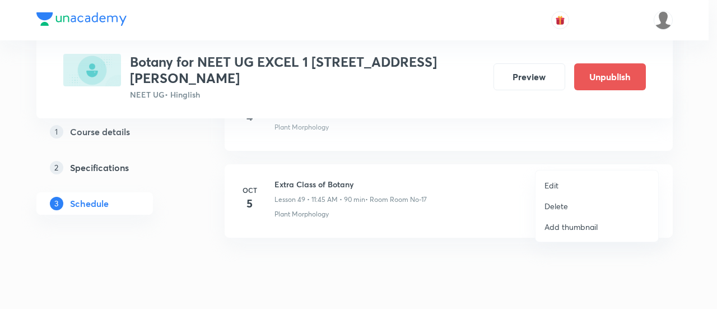
click at [554, 183] on p "Edit" at bounding box center [551, 185] width 14 height 12
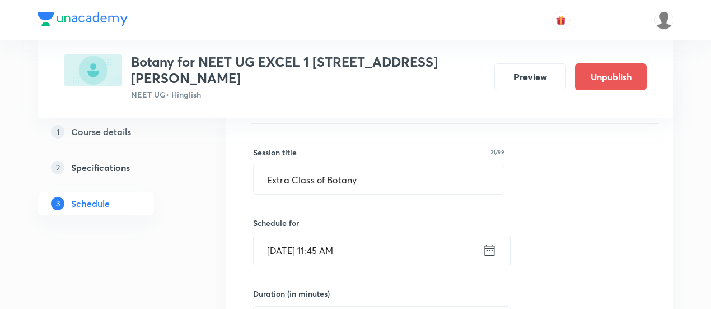
scroll to position [4348, 0]
click at [490, 243] on icon at bounding box center [490, 251] width 14 height 16
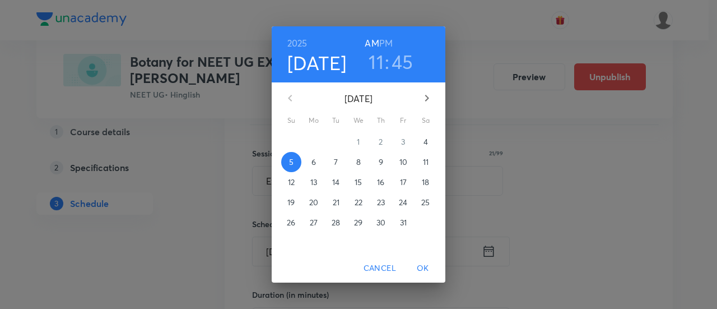
click at [385, 64] on h3 ":" at bounding box center [387, 62] width 4 height 24
click at [376, 63] on h3 "11" at bounding box center [375, 62] width 15 height 24
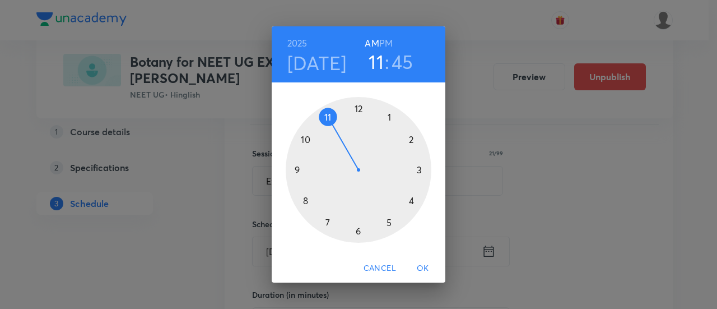
click at [386, 46] on h6 "PM" at bounding box center [385, 43] width 13 height 16
click at [358, 109] on div at bounding box center [359, 170] width 146 height 146
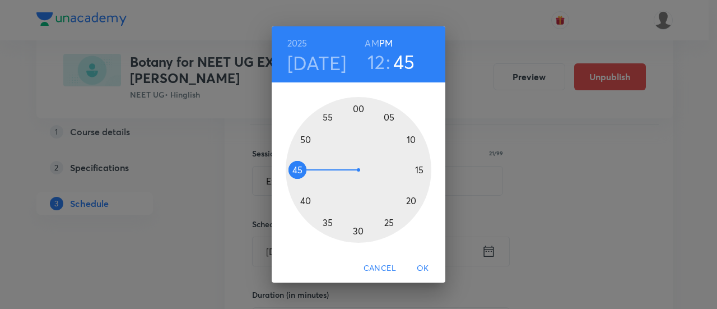
click at [418, 170] on div at bounding box center [359, 170] width 146 height 146
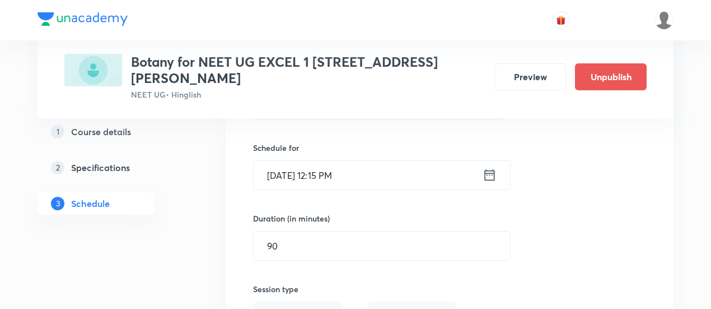
scroll to position [4429, 0]
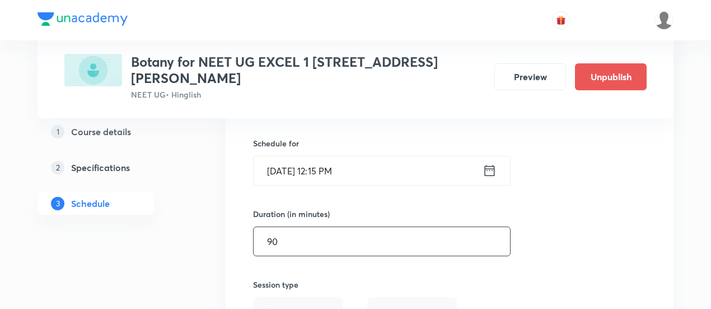
click at [403, 227] on input "90" at bounding box center [382, 241] width 256 height 29
type input "90"
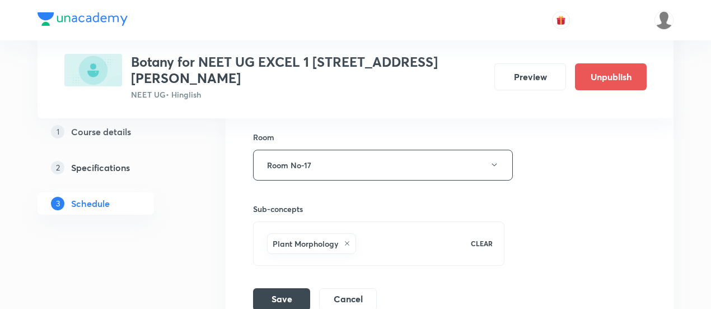
scroll to position [4737, 0]
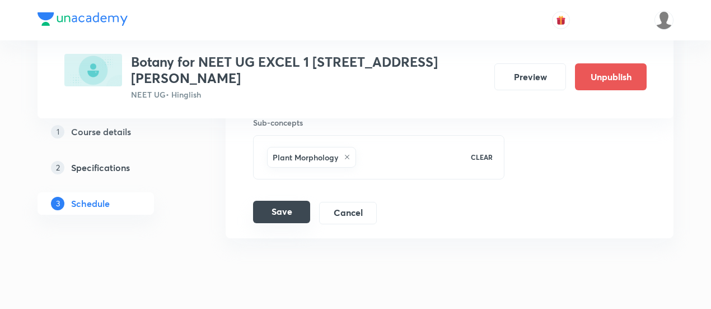
click at [292, 200] on button "Save" at bounding box center [281, 211] width 57 height 22
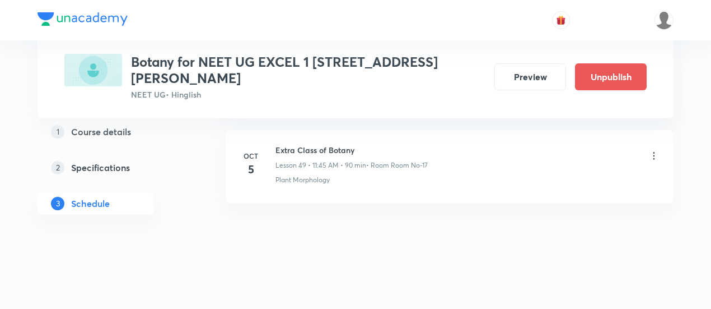
scroll to position [4309, 0]
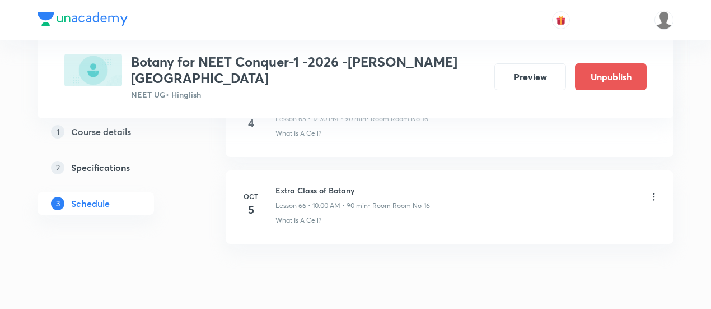
click at [654, 191] on icon at bounding box center [653, 196] width 11 height 11
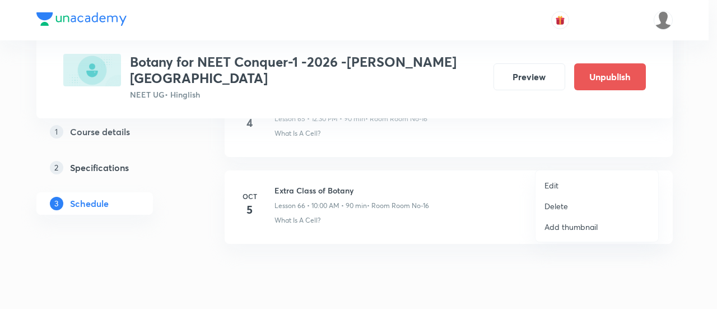
click at [553, 185] on p "Edit" at bounding box center [551, 185] width 14 height 12
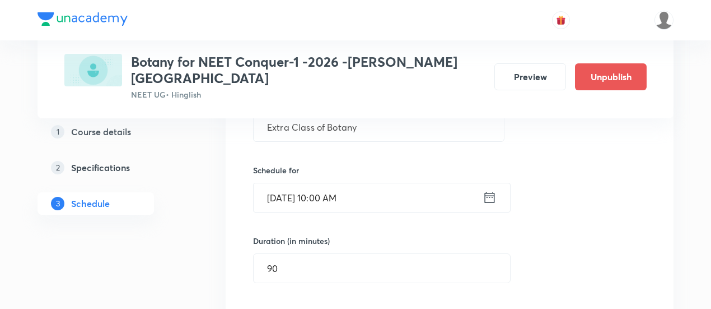
scroll to position [5869, 0]
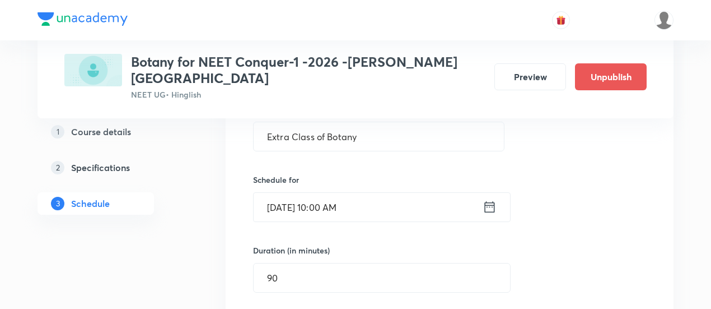
click at [493, 199] on icon at bounding box center [490, 207] width 14 height 16
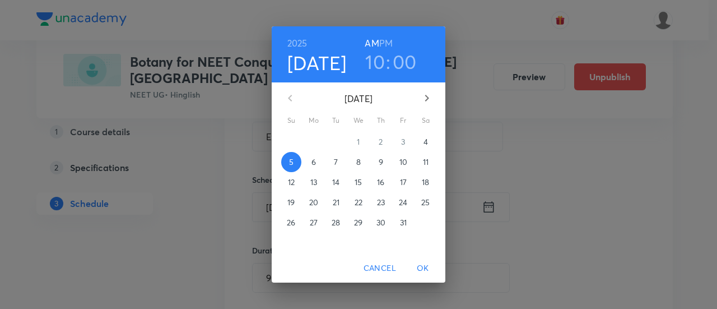
click at [375, 64] on h3 "10" at bounding box center [375, 62] width 20 height 24
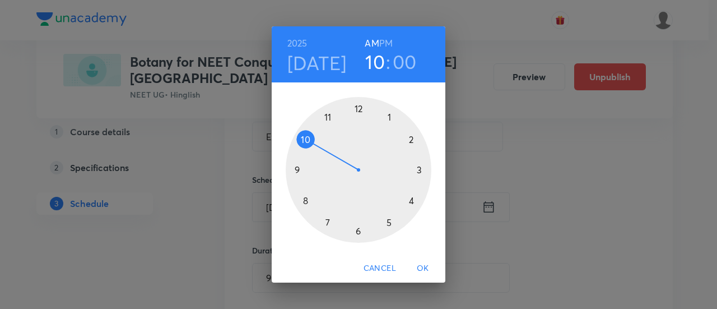
click at [306, 138] on div at bounding box center [359, 170] width 146 height 146
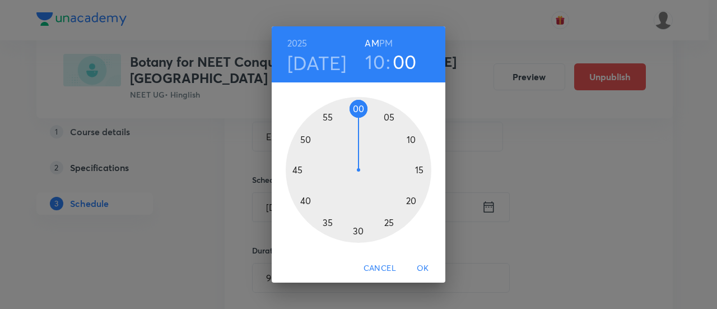
click at [358, 231] on div at bounding box center [359, 170] width 146 height 146
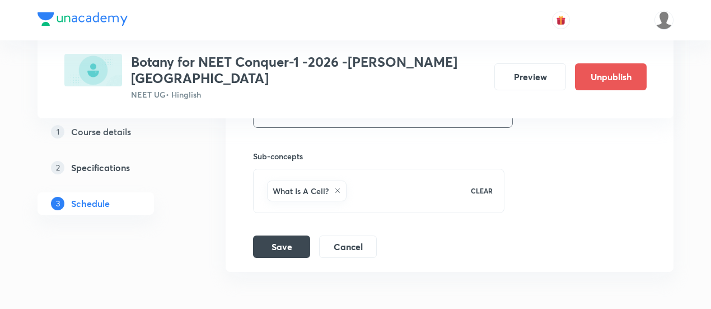
scroll to position [6190, 0]
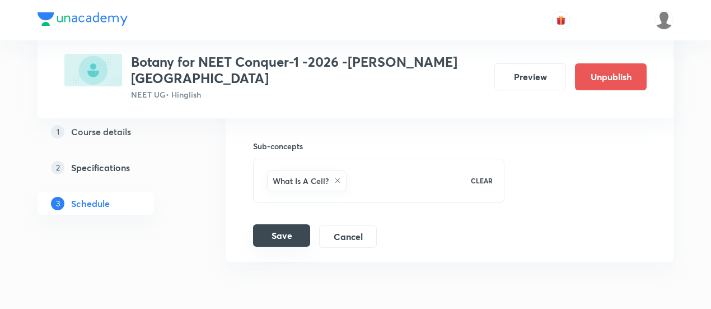
click at [292, 224] on button "Save" at bounding box center [281, 235] width 57 height 22
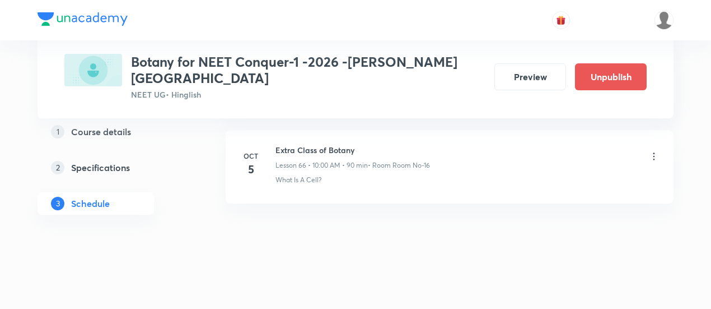
scroll to position [5779, 0]
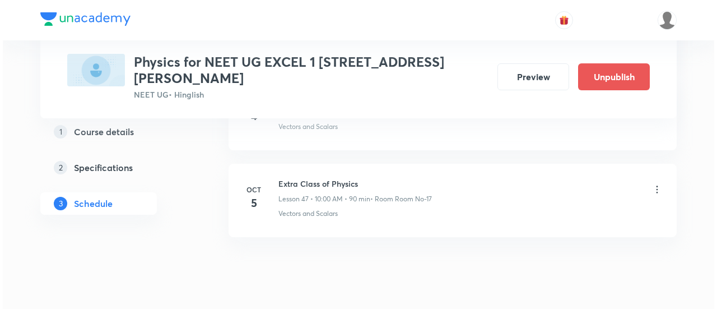
scroll to position [4649, 0]
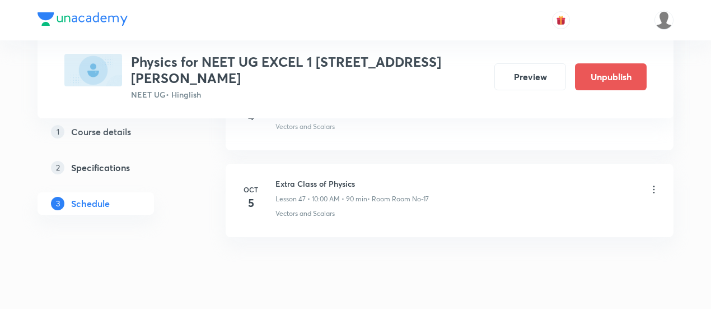
click at [655, 184] on icon at bounding box center [653, 189] width 11 height 11
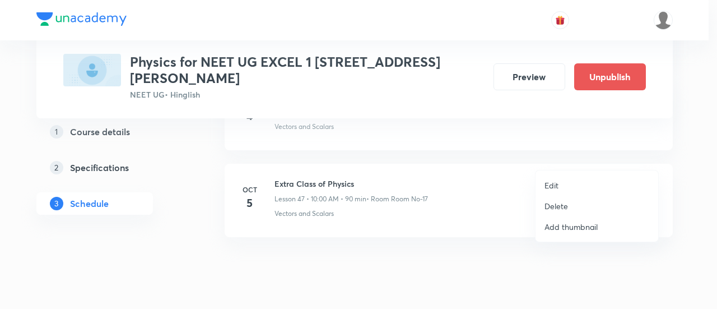
click at [559, 184] on li "Edit" at bounding box center [596, 185] width 123 height 21
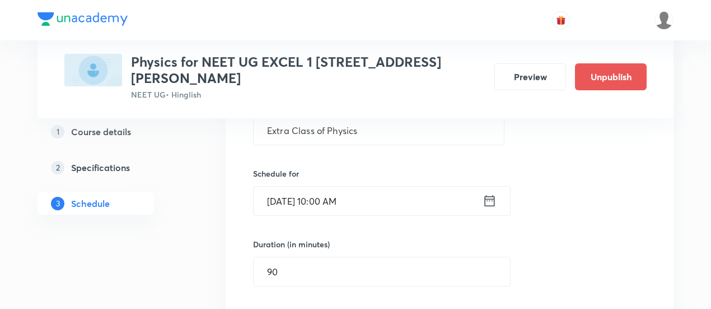
scroll to position [4222, 0]
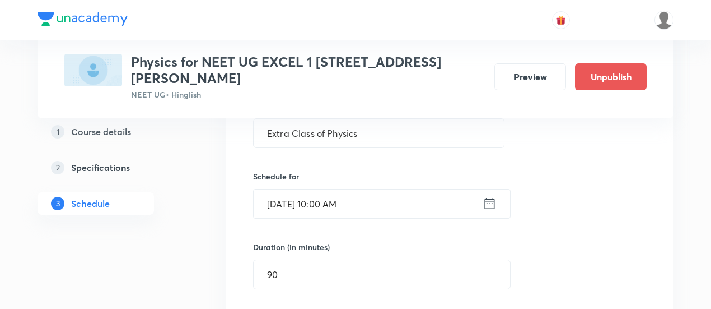
click at [493, 198] on icon at bounding box center [490, 203] width 10 height 11
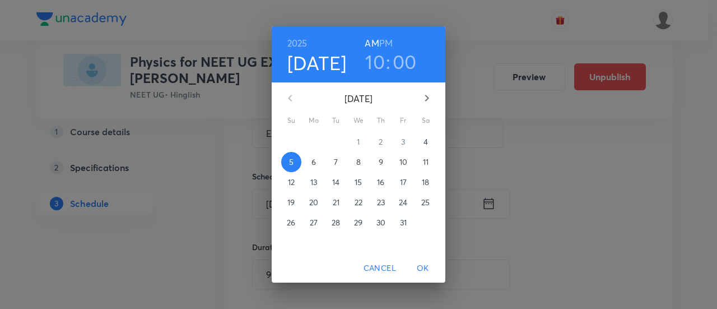
click at [373, 63] on h3 "10" at bounding box center [375, 62] width 20 height 24
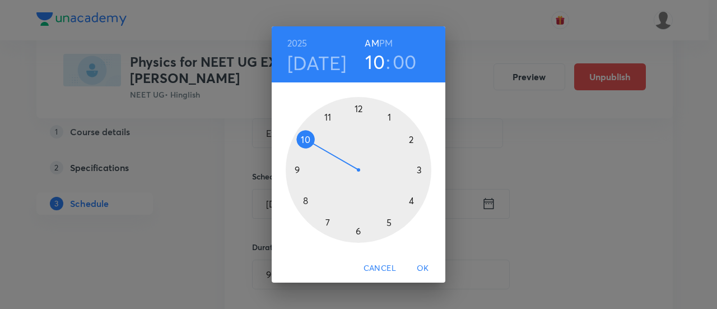
click at [307, 137] on div at bounding box center [359, 170] width 146 height 146
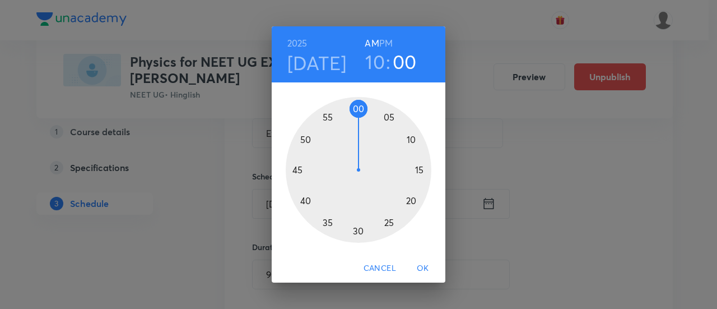
click at [358, 231] on div at bounding box center [359, 170] width 146 height 146
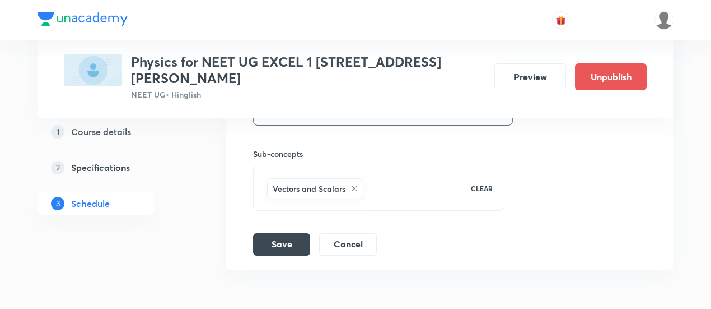
scroll to position [4553, 0]
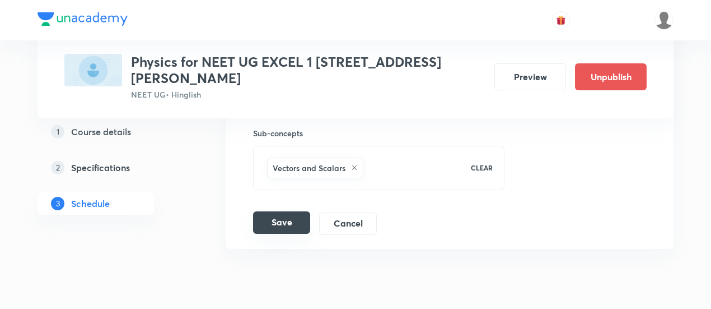
click at [277, 211] on button "Save" at bounding box center [281, 222] width 57 height 22
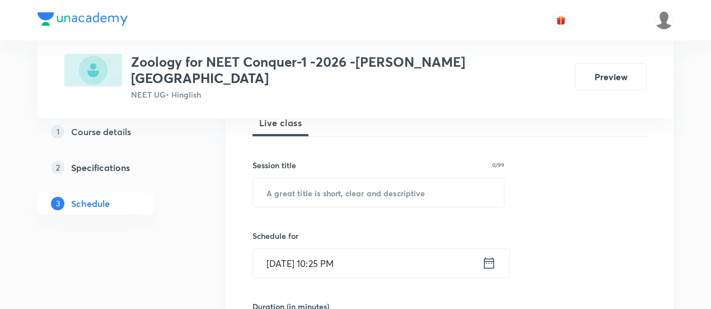
scroll to position [175, 0]
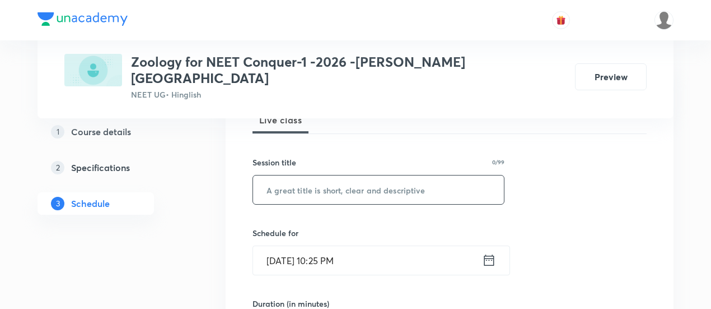
click at [336, 175] on input "text" at bounding box center [378, 189] width 251 height 29
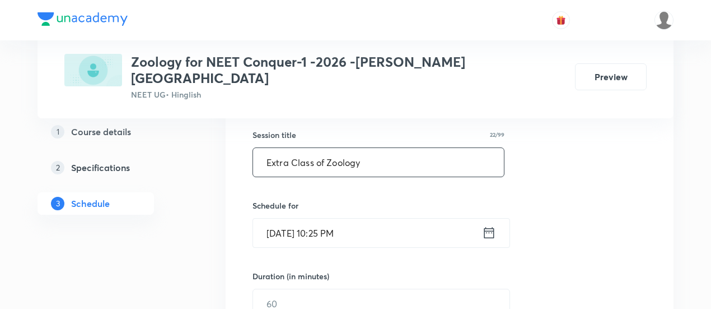
scroll to position [207, 0]
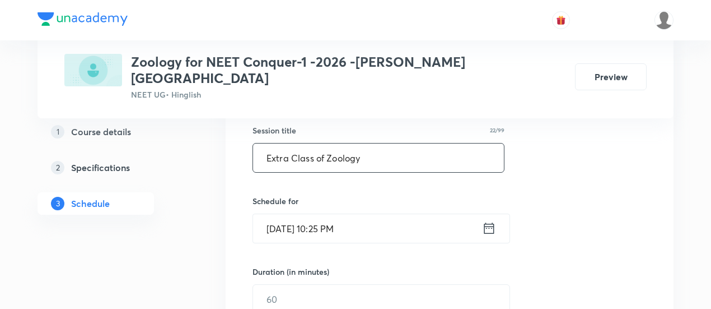
type input "Extra Class of Zoology"
click at [486, 220] on icon at bounding box center [489, 228] width 14 height 16
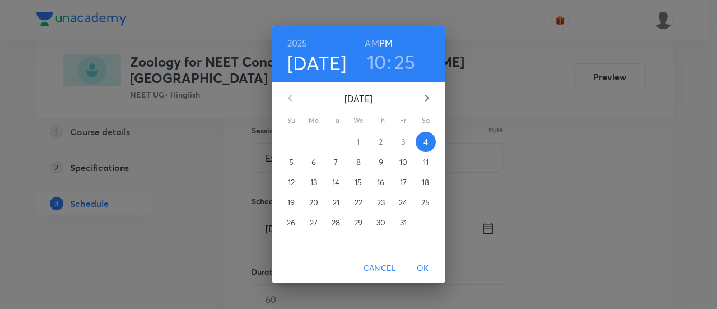
click at [290, 163] on p "5" at bounding box center [291, 161] width 4 height 11
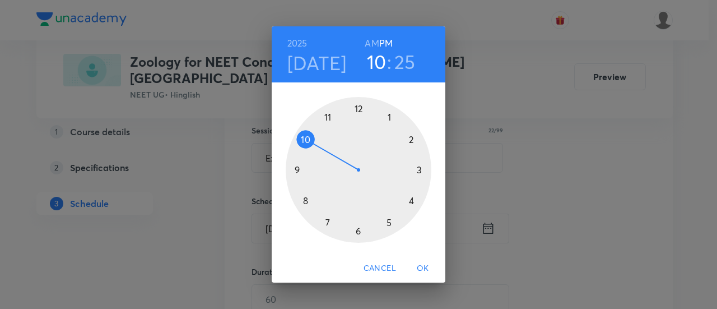
click at [368, 44] on h6 "AM" at bounding box center [372, 43] width 14 height 16
click at [299, 167] on div at bounding box center [359, 170] width 146 height 146
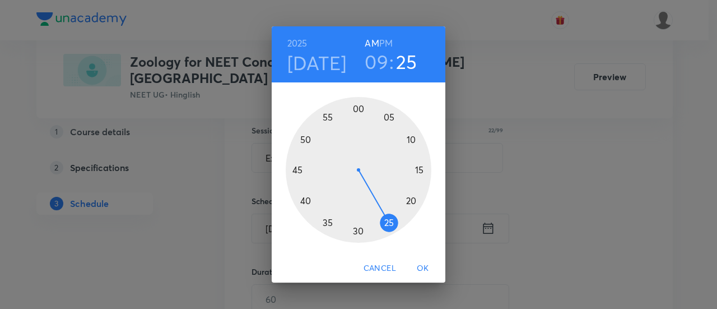
click at [358, 106] on div at bounding box center [359, 170] width 146 height 146
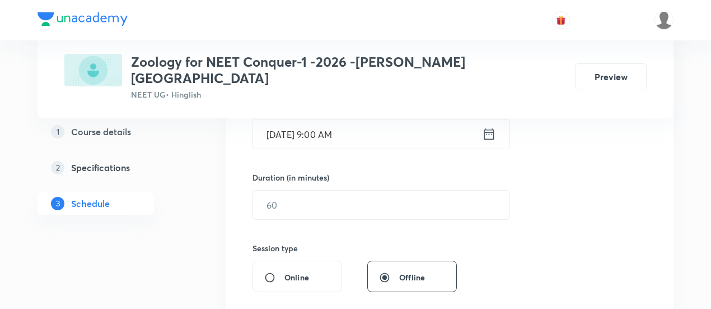
scroll to position [302, 0]
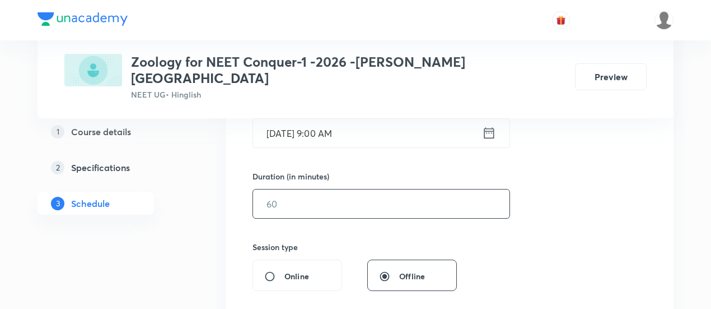
click at [423, 190] on input "text" at bounding box center [381, 203] width 256 height 29
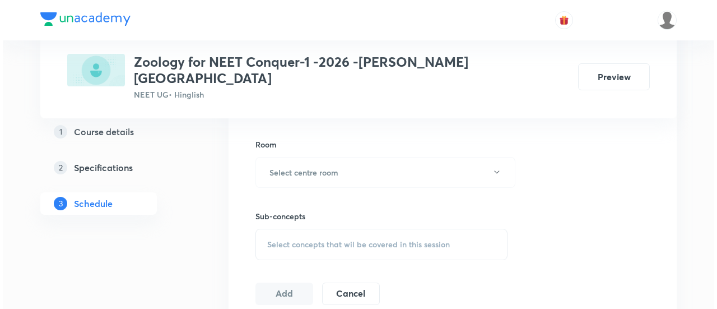
scroll to position [478, 0]
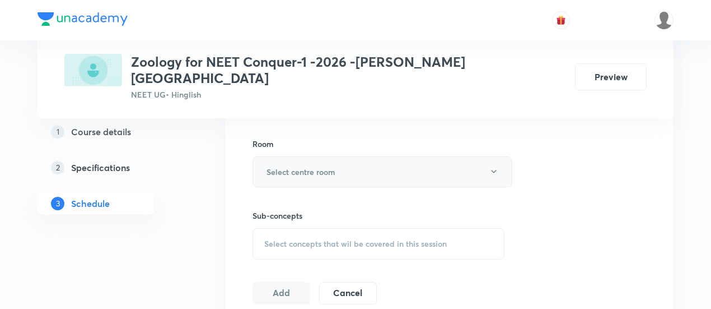
type input "80"
click at [482, 164] on button "Select centre room" at bounding box center [383, 171] width 260 height 31
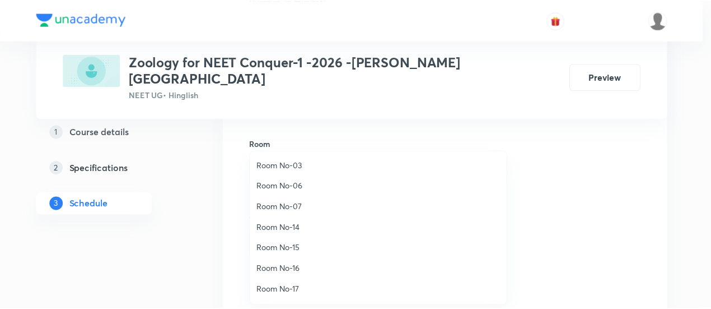
scroll to position [97, 0]
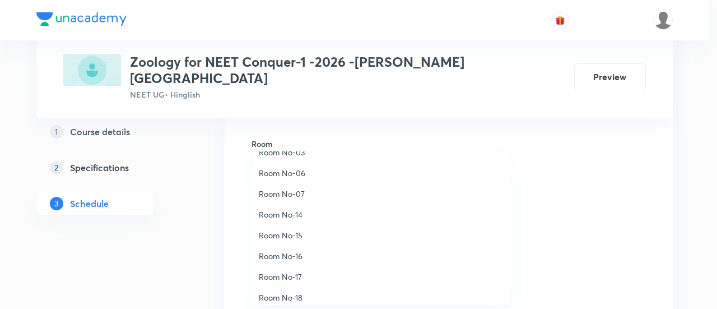
click at [293, 257] on span "Room No-16" at bounding box center [381, 256] width 245 height 12
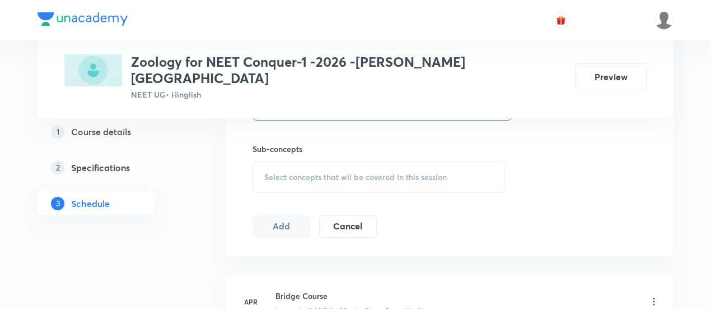
scroll to position [549, 0]
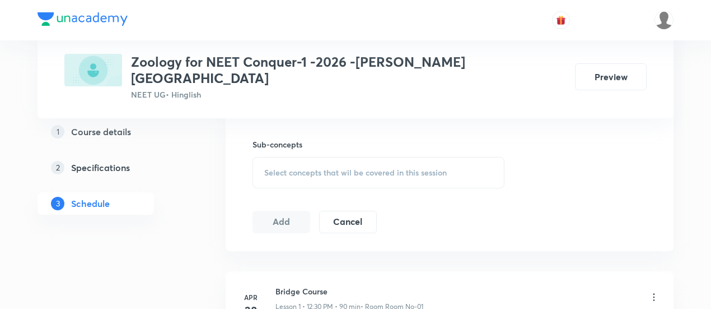
click at [408, 165] on div "Select concepts that wil be covered in this session" at bounding box center [379, 172] width 252 height 31
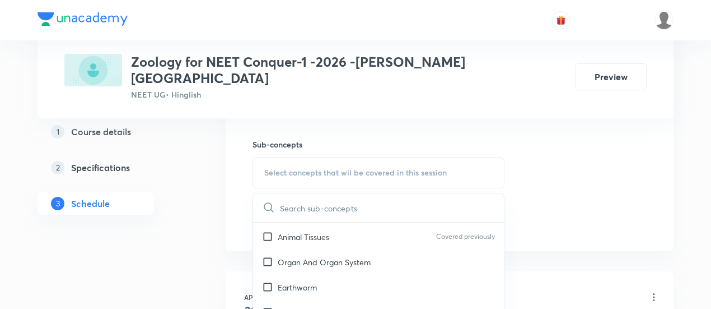
scroll to position [478, 0]
click at [341, 233] on div "Animal Tissues Covered previously" at bounding box center [378, 235] width 251 height 25
checkbox input "true"
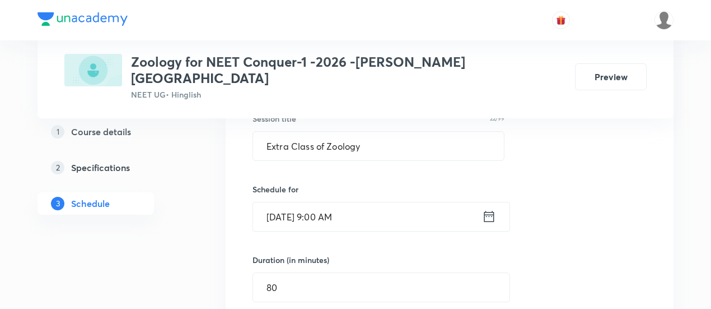
scroll to position [222, 0]
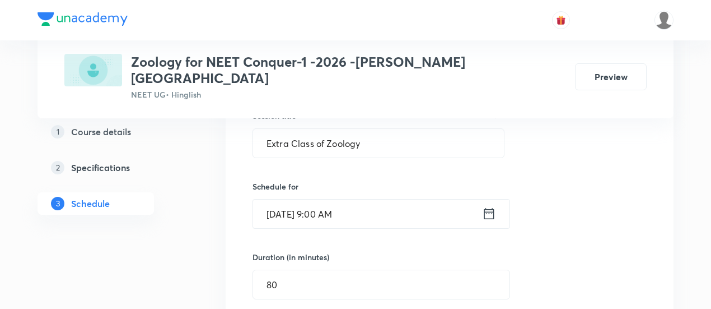
click at [567, 171] on div "Session 47 Live class Session title 22/99 Extra Class of Zoology ​ Schedule for…" at bounding box center [450, 303] width 394 height 539
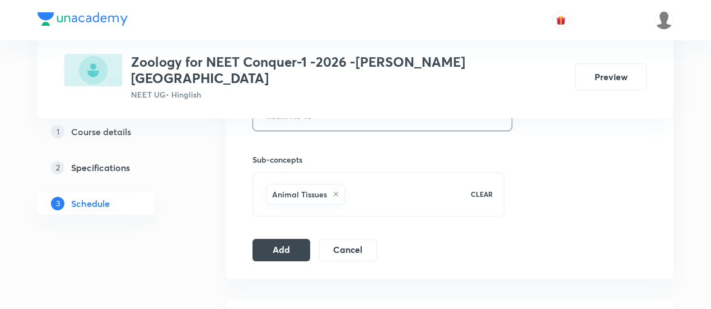
scroll to position [538, 0]
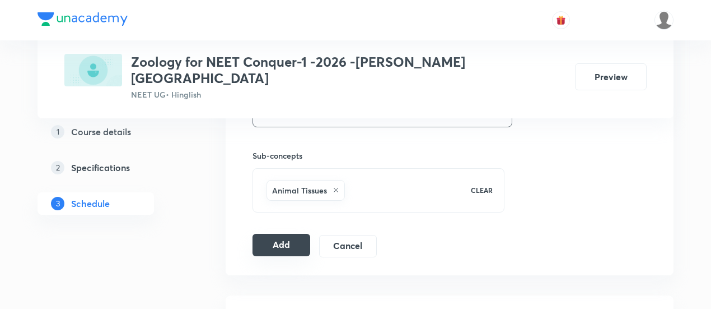
click at [283, 233] on button "Add" at bounding box center [282, 244] width 58 height 22
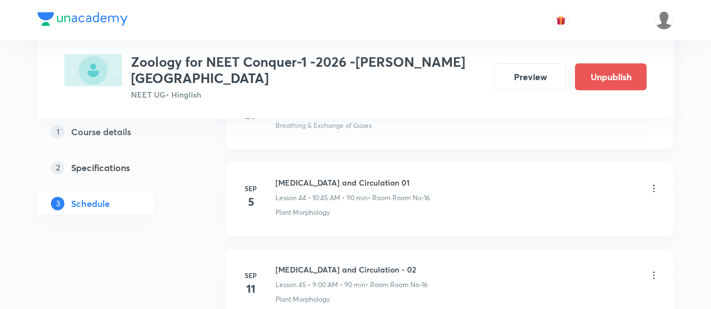
scroll to position [4136, 0]
